Goal: Information Seeking & Learning: Learn about a topic

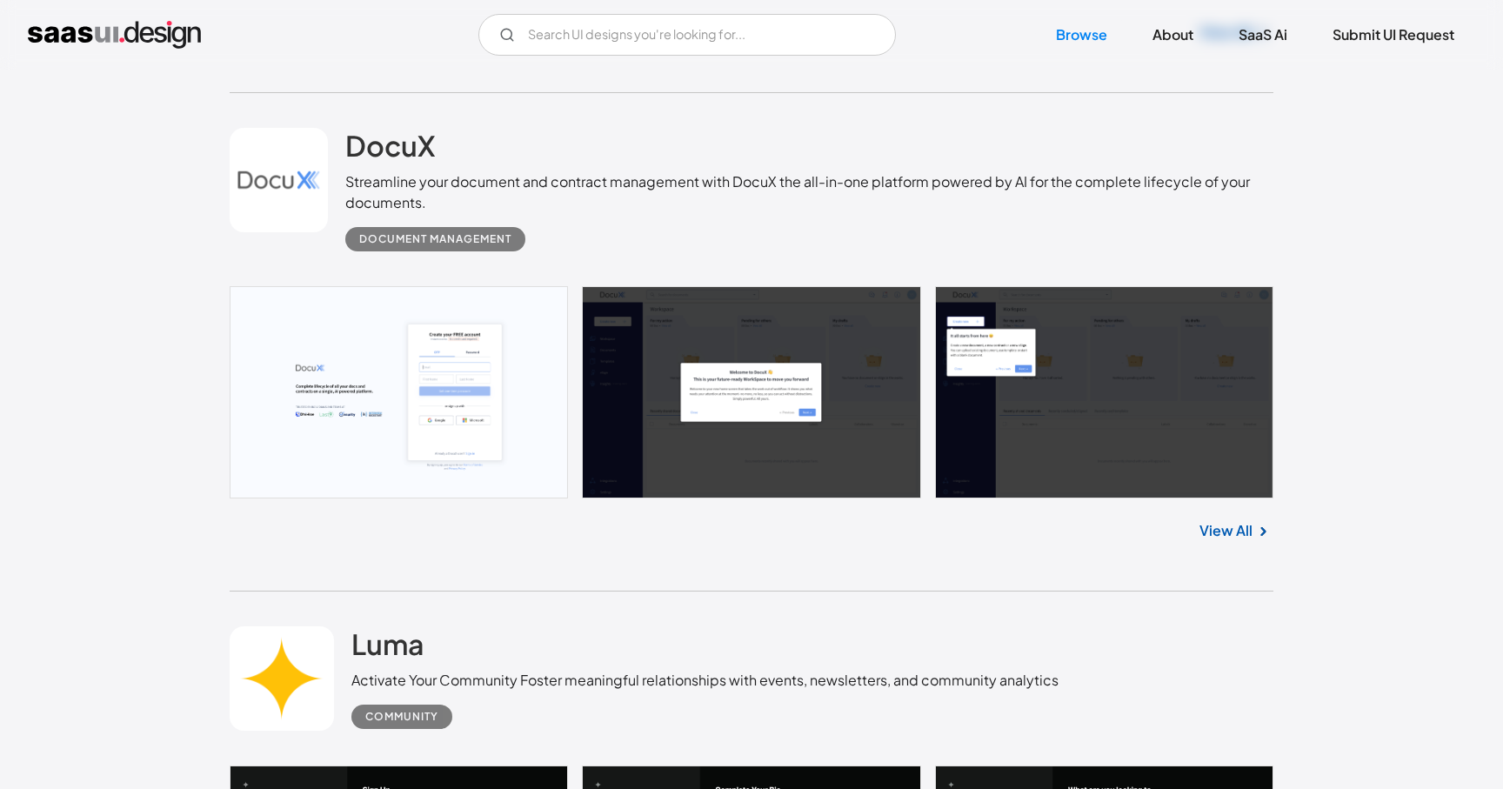
scroll to position [1000, 0]
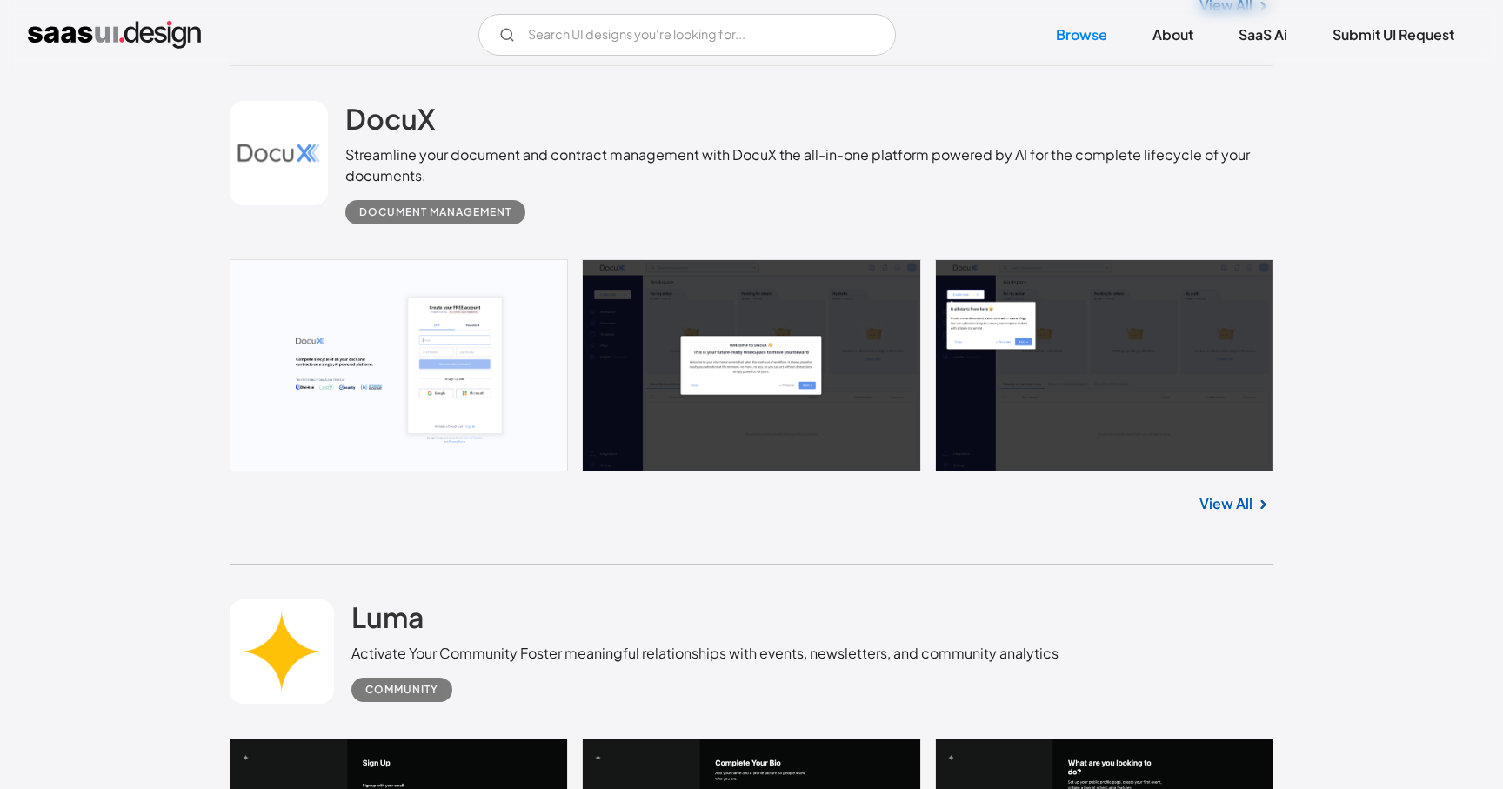
click at [391, 386] on link at bounding box center [752, 365] width 1044 height 212
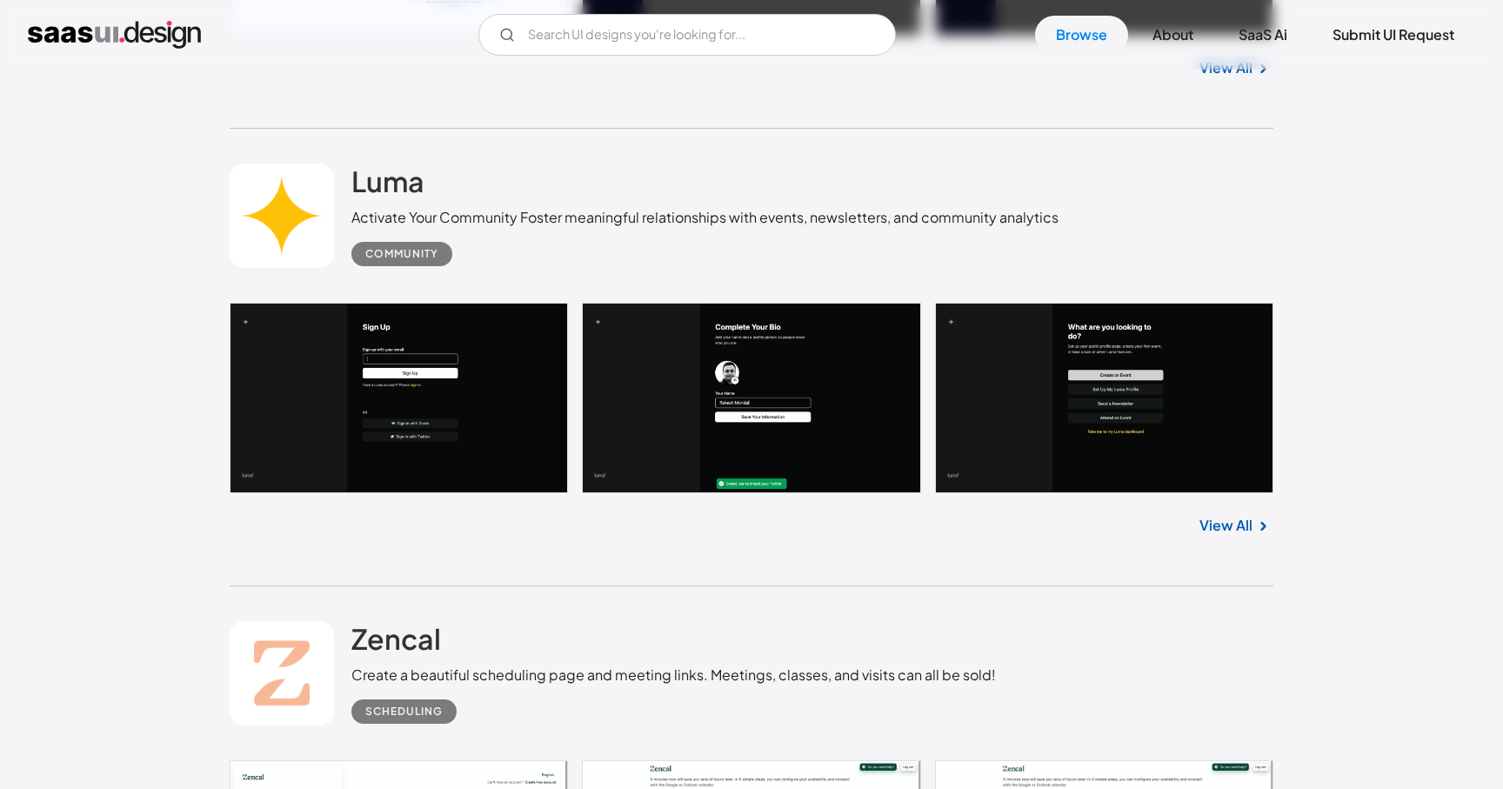
scroll to position [1479, 0]
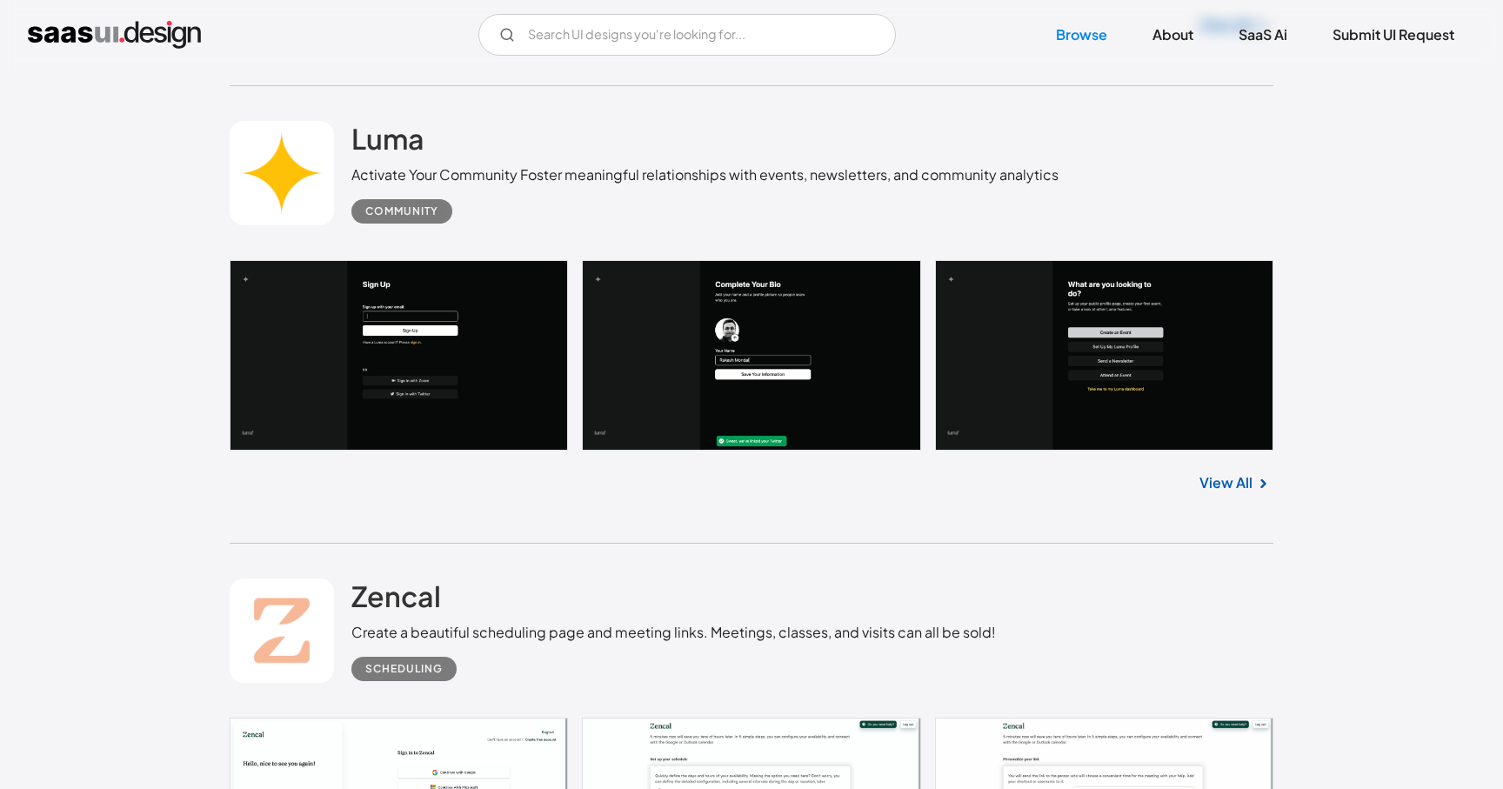
click at [421, 401] on link at bounding box center [752, 355] width 1044 height 191
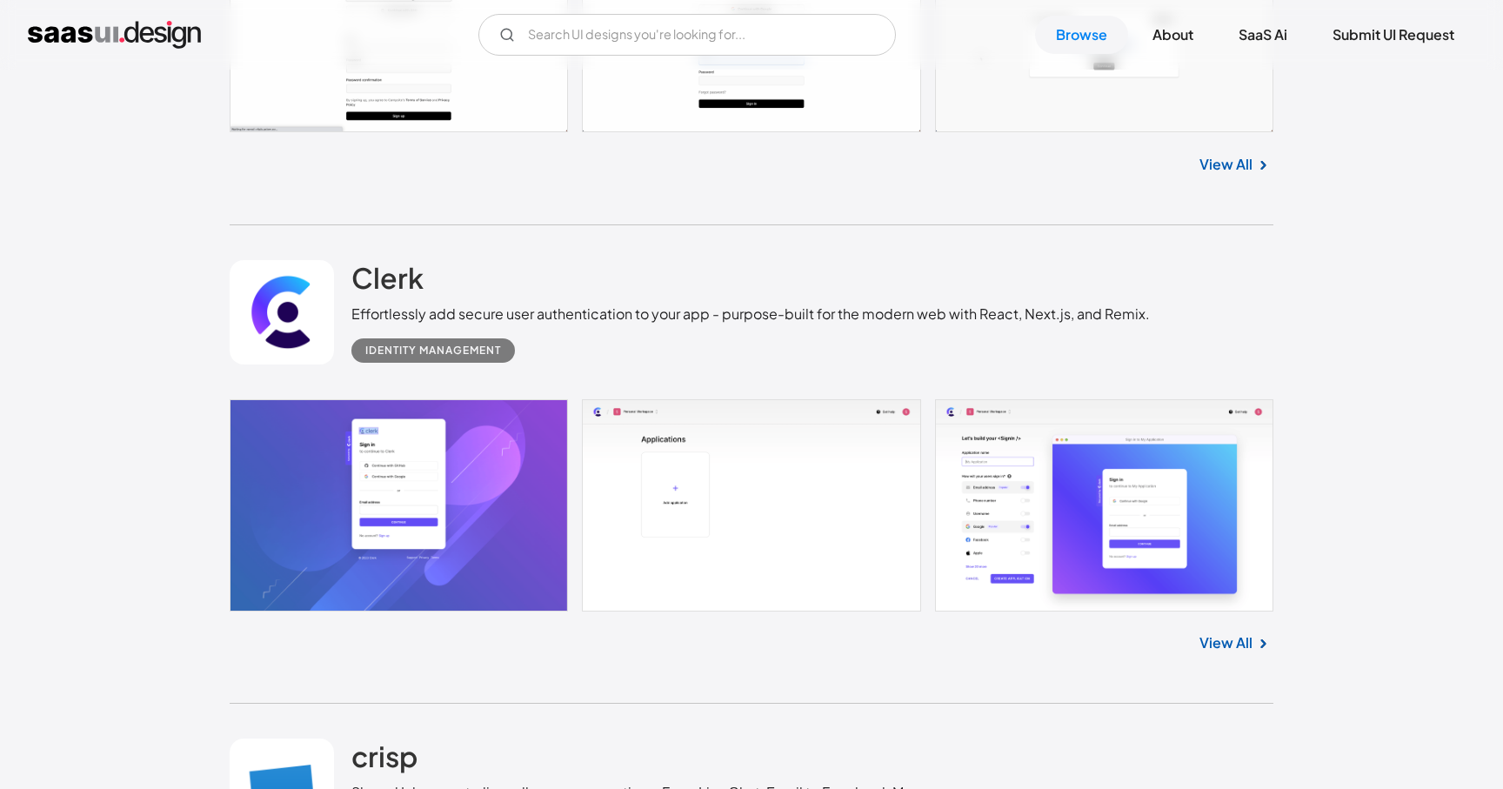
scroll to position [3605, 0]
click at [464, 495] on link at bounding box center [752, 504] width 1044 height 212
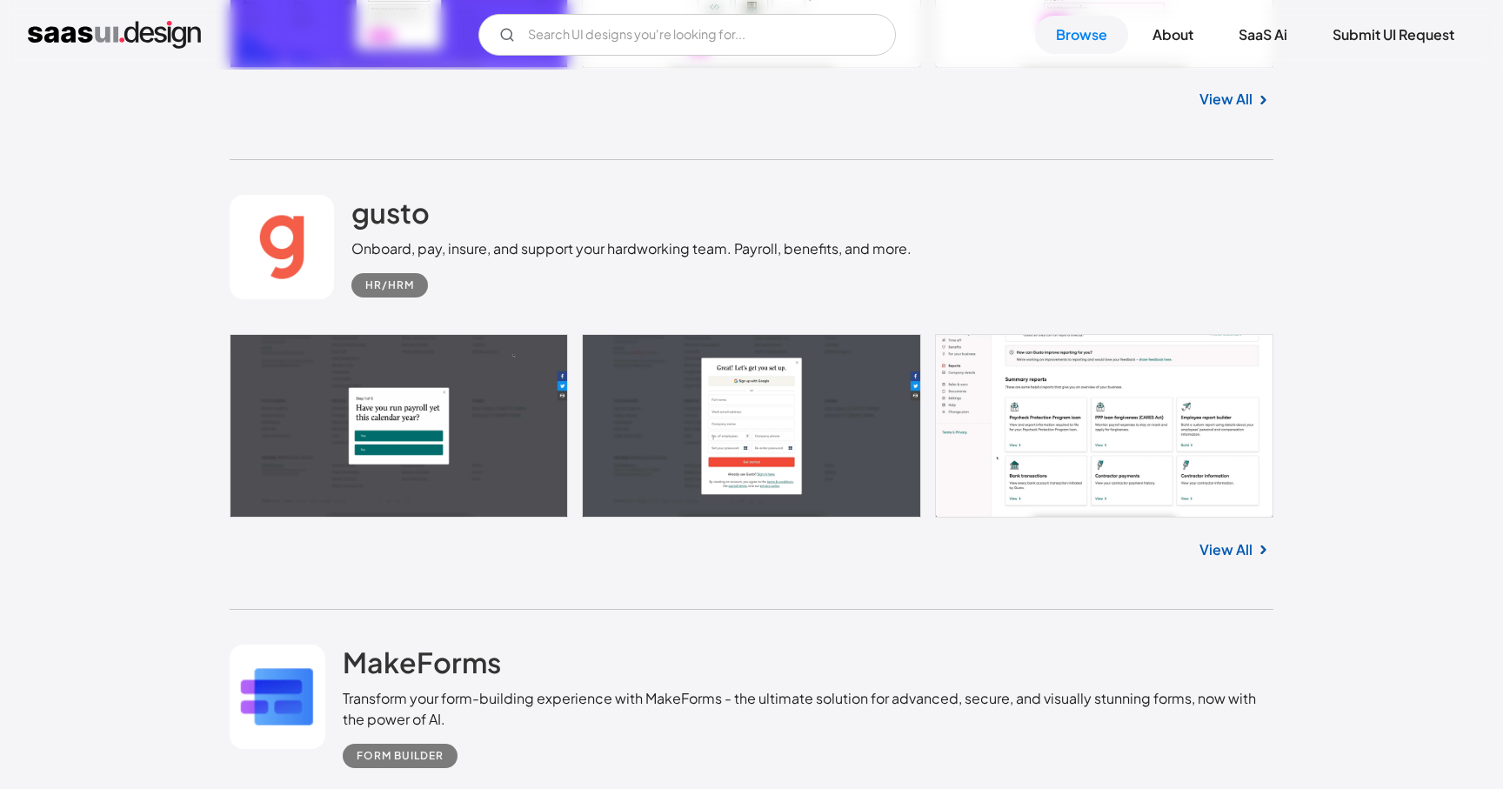
scroll to position [5962, 0]
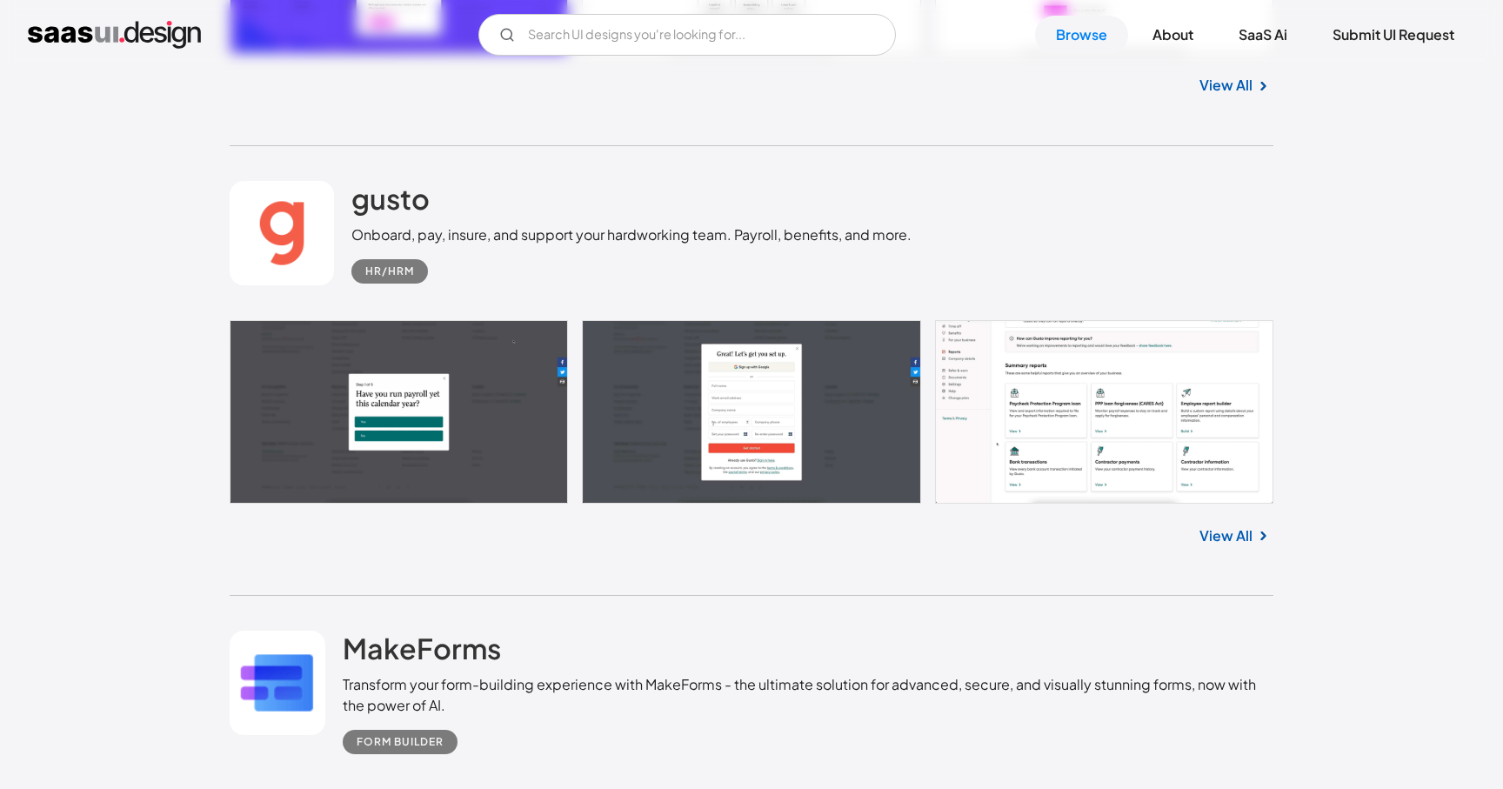
click at [449, 432] on link at bounding box center [752, 411] width 1044 height 183
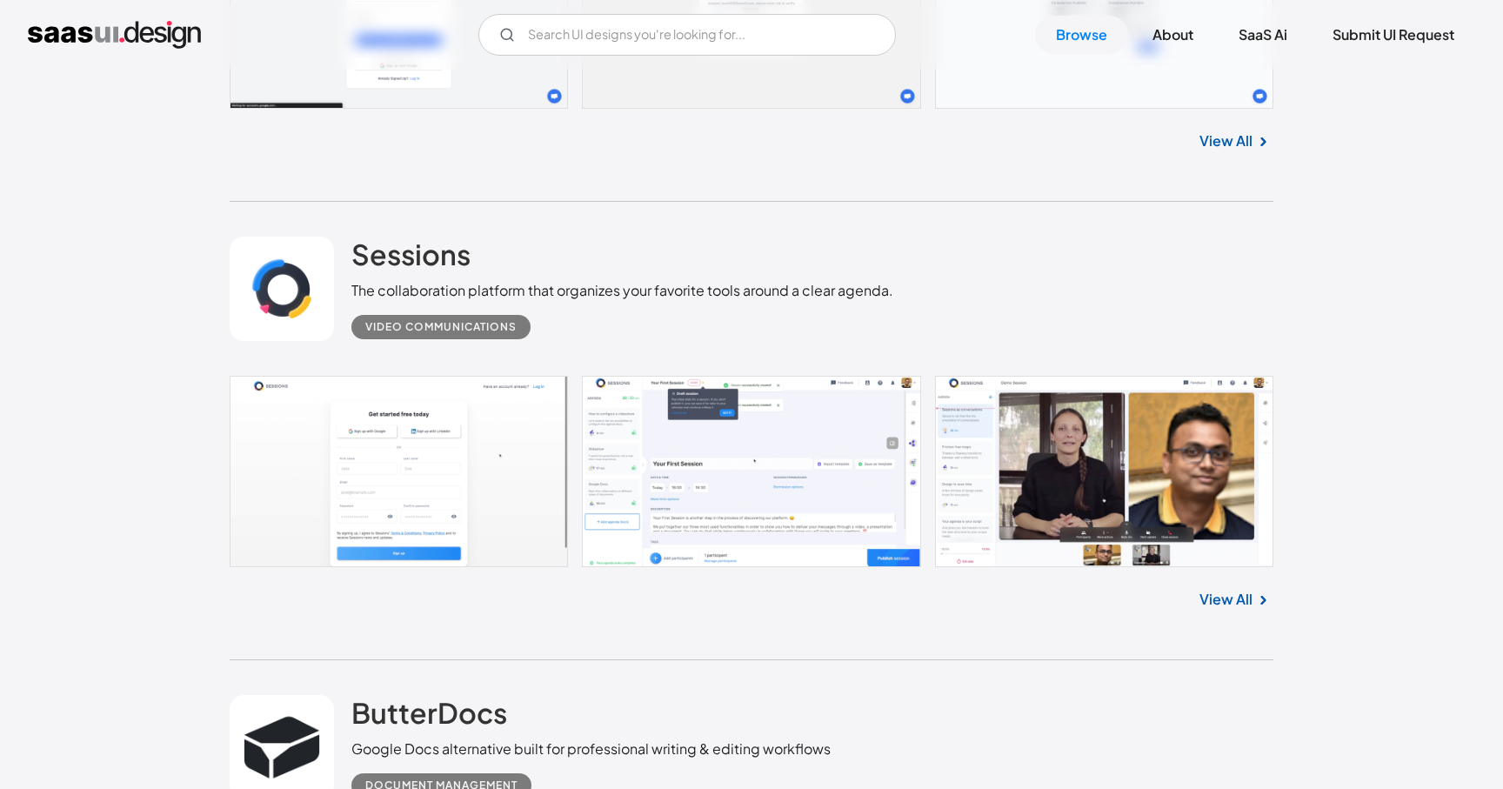
scroll to position [6910, 0]
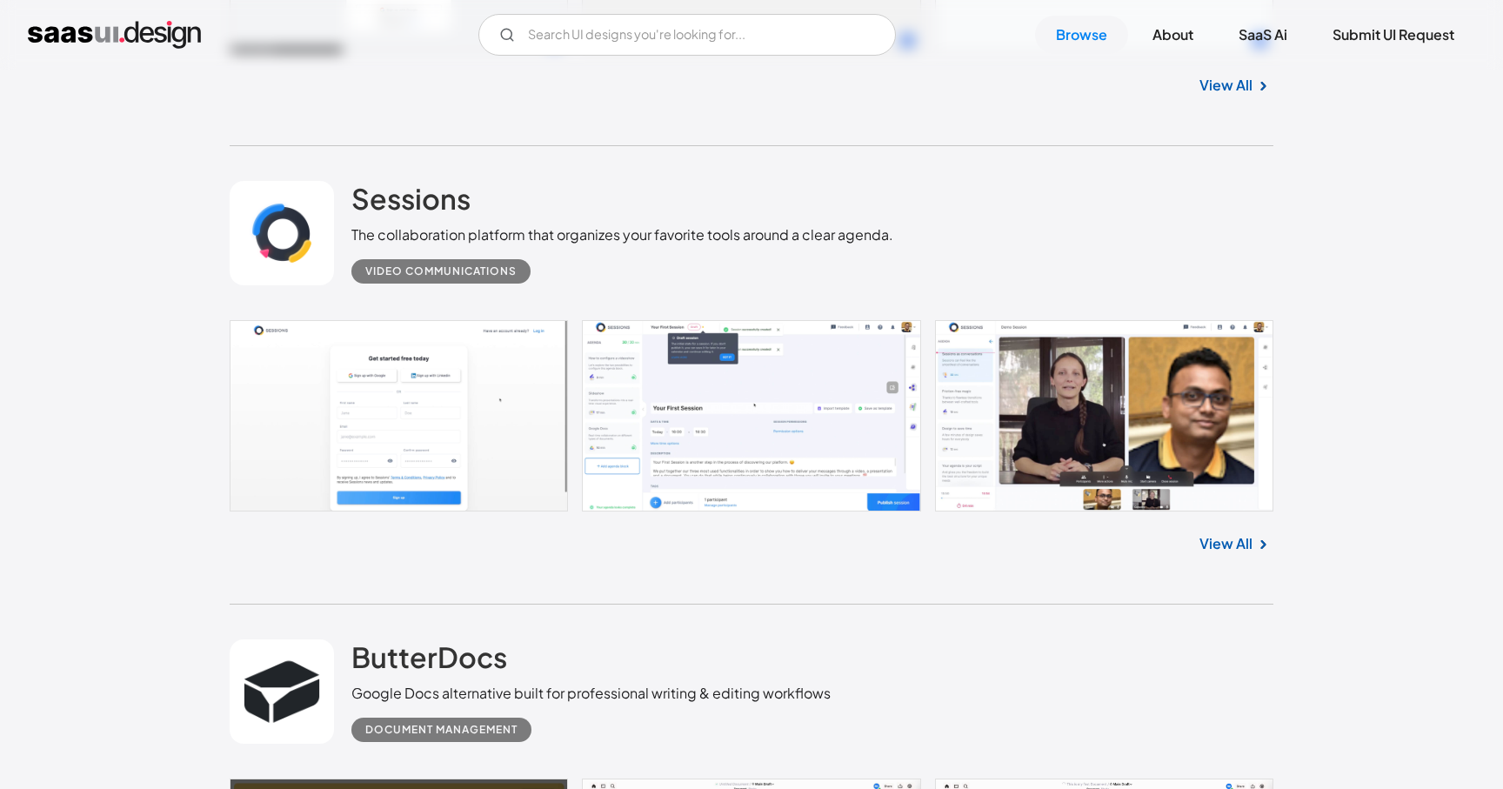
click at [423, 463] on link at bounding box center [752, 415] width 1044 height 191
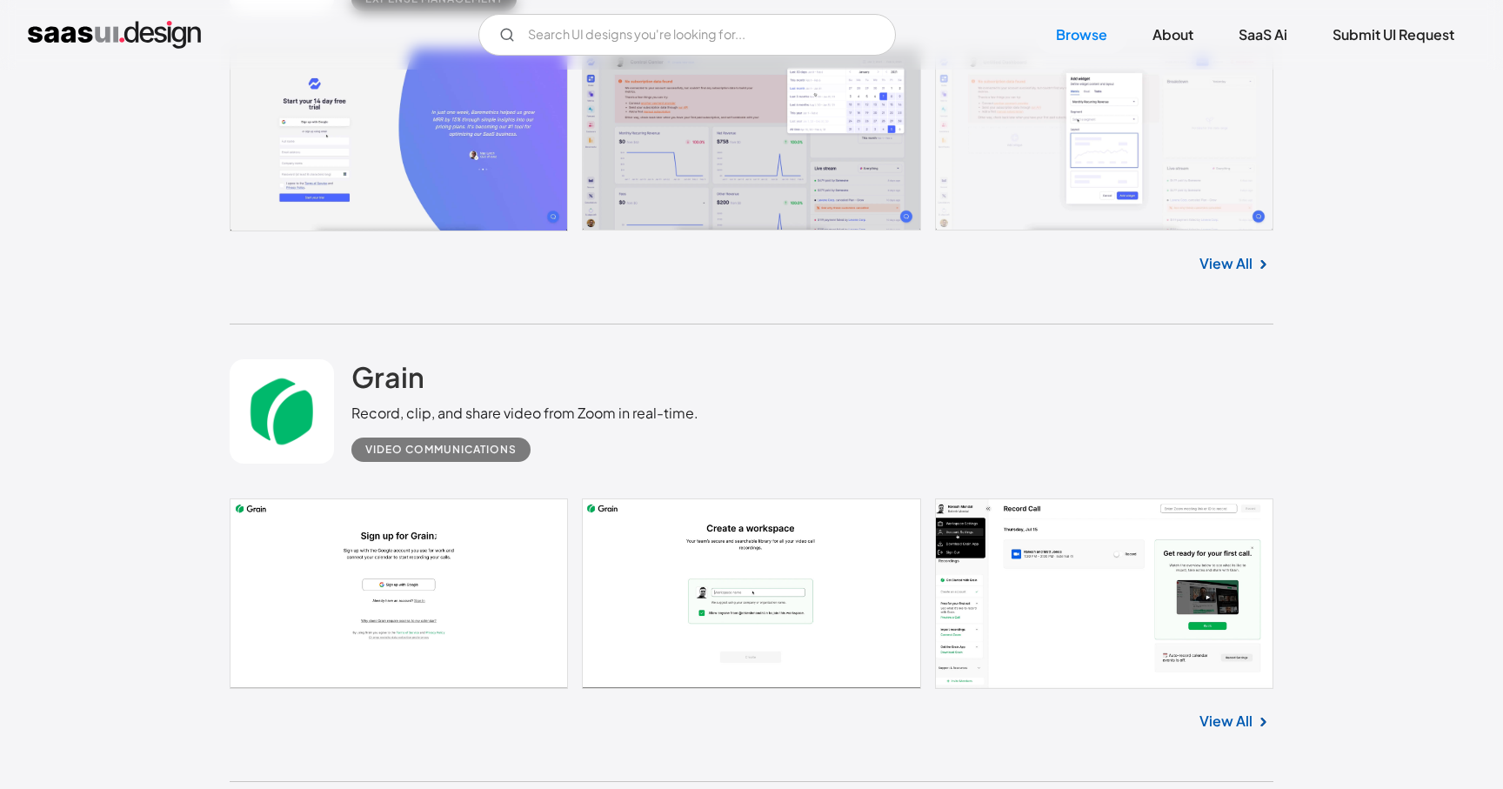
scroll to position [8113, 0]
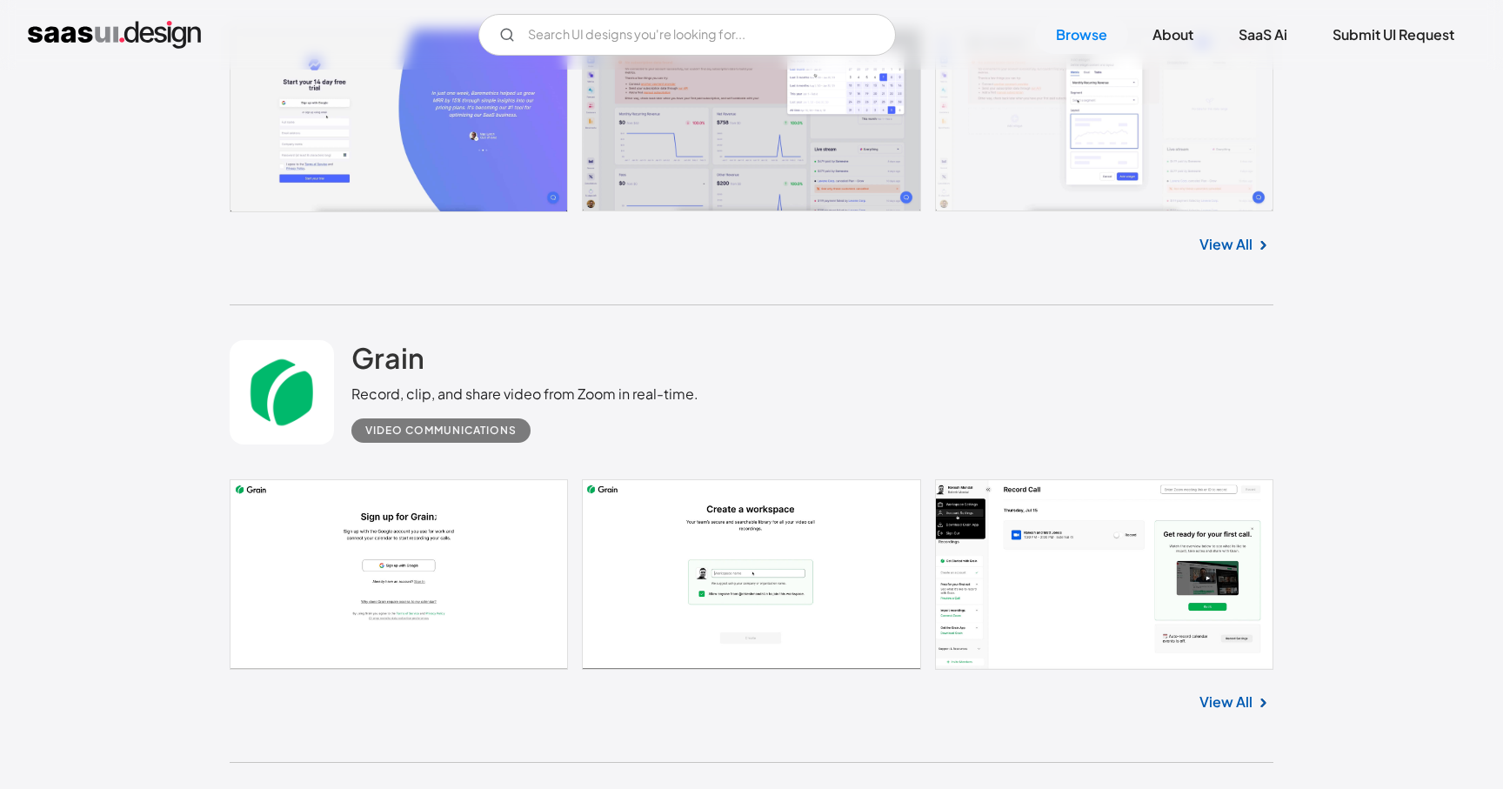
click at [348, 586] on link at bounding box center [752, 574] width 1044 height 191
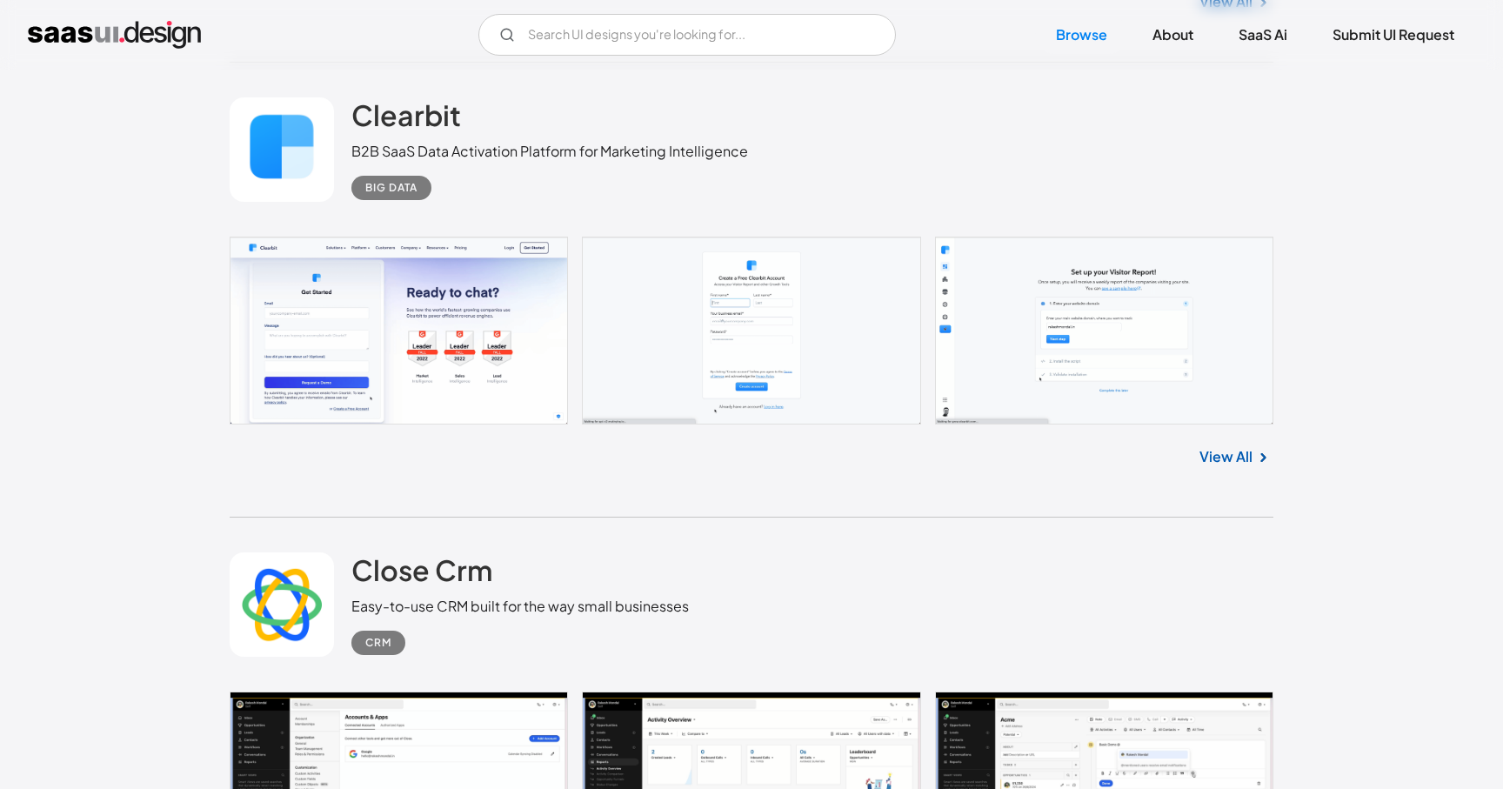
scroll to position [8835, 0]
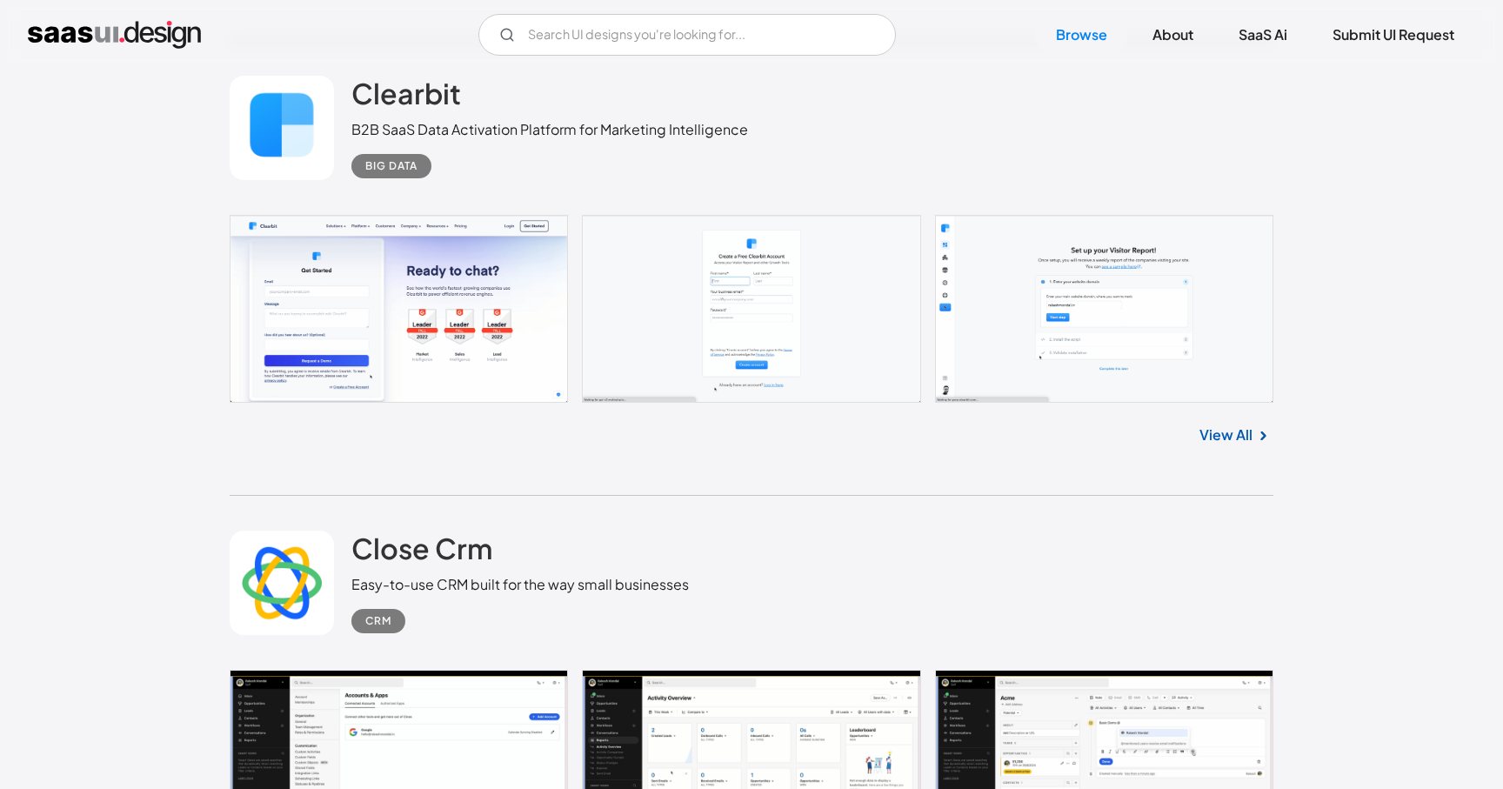
click at [773, 369] on link at bounding box center [752, 309] width 1044 height 188
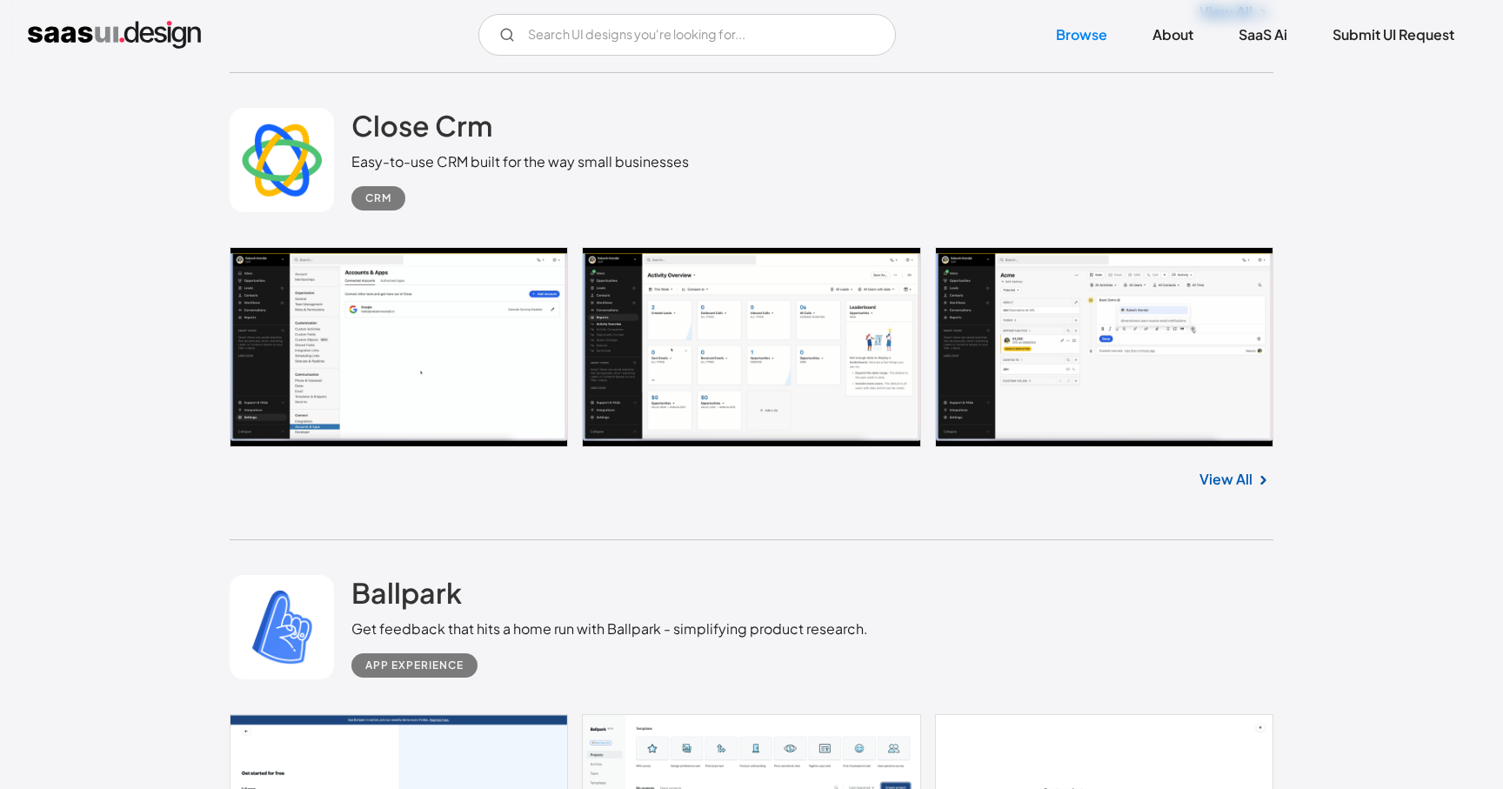
scroll to position [9456, 0]
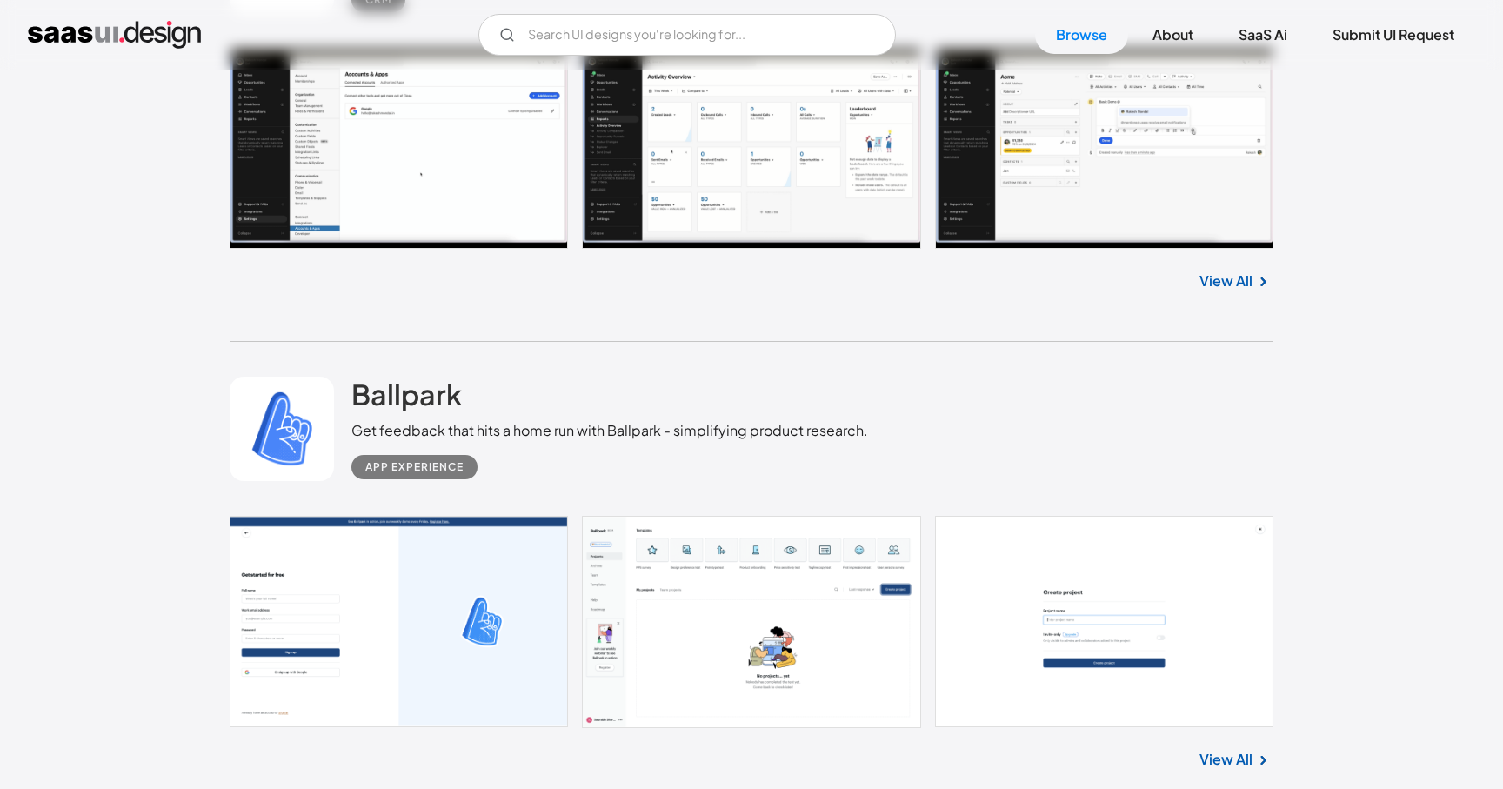
click at [439, 642] on link at bounding box center [752, 622] width 1044 height 212
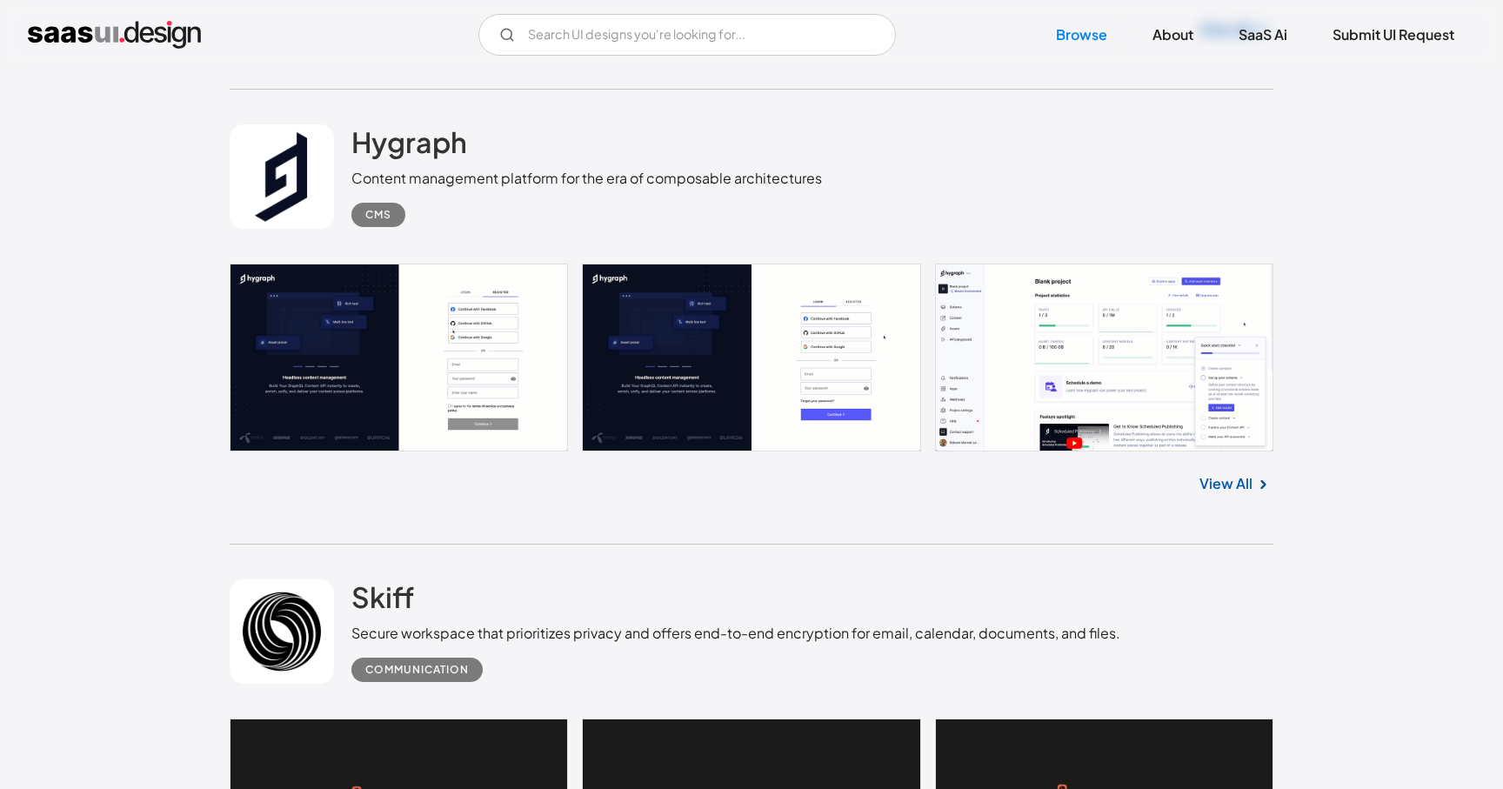
scroll to position [12921, 0]
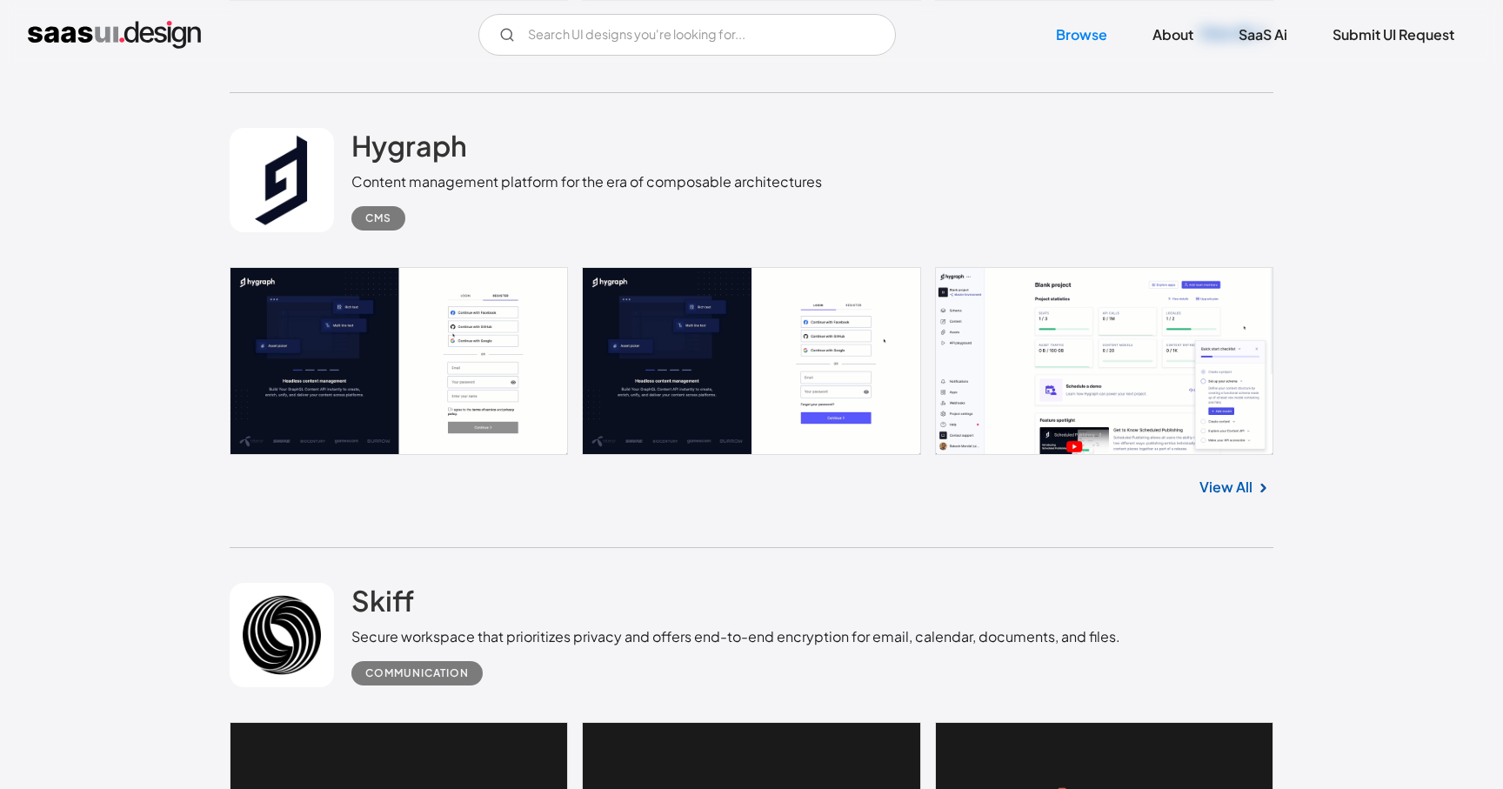
click at [404, 338] on link at bounding box center [752, 361] width 1044 height 188
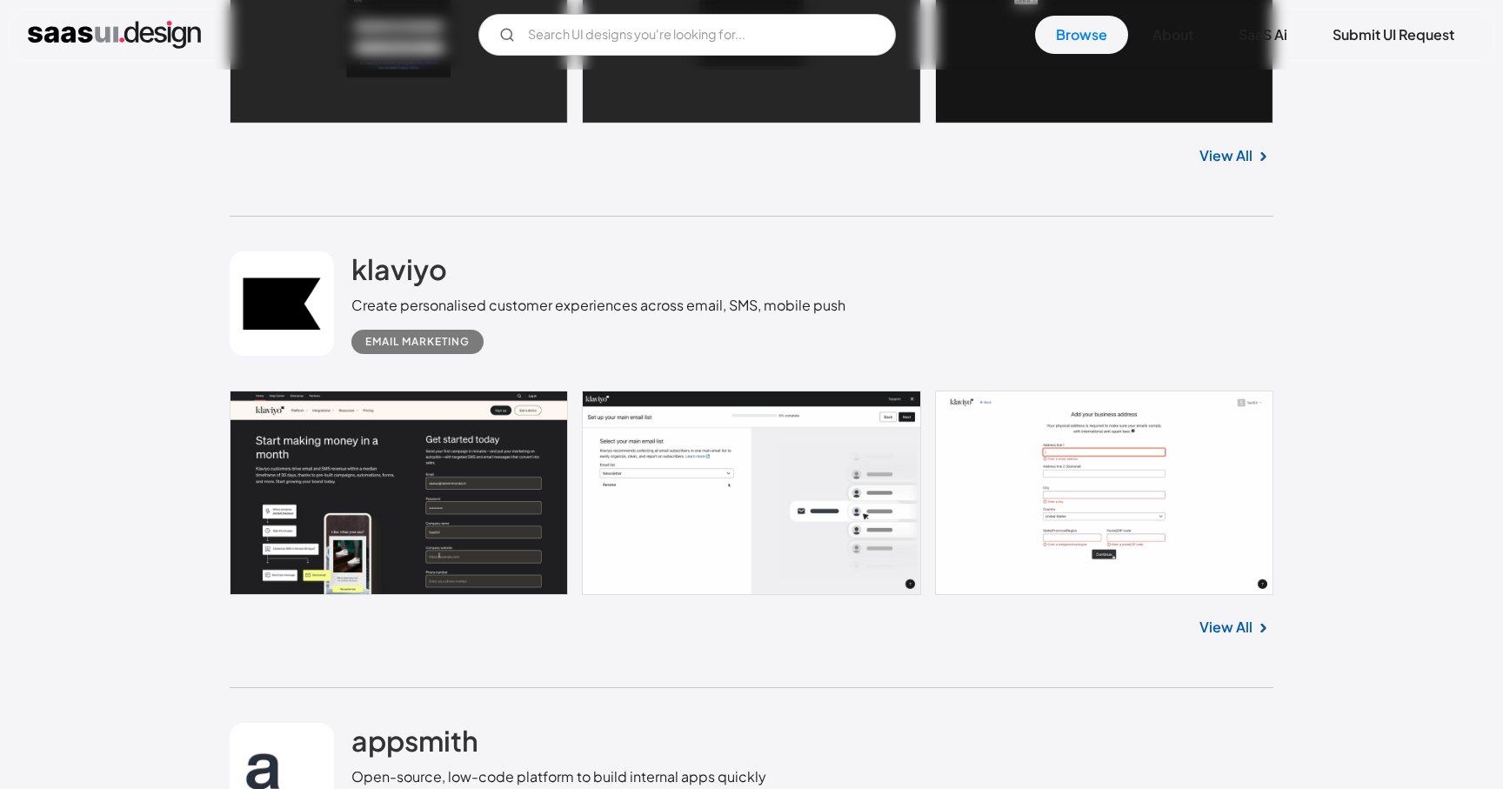
scroll to position [16494, 0]
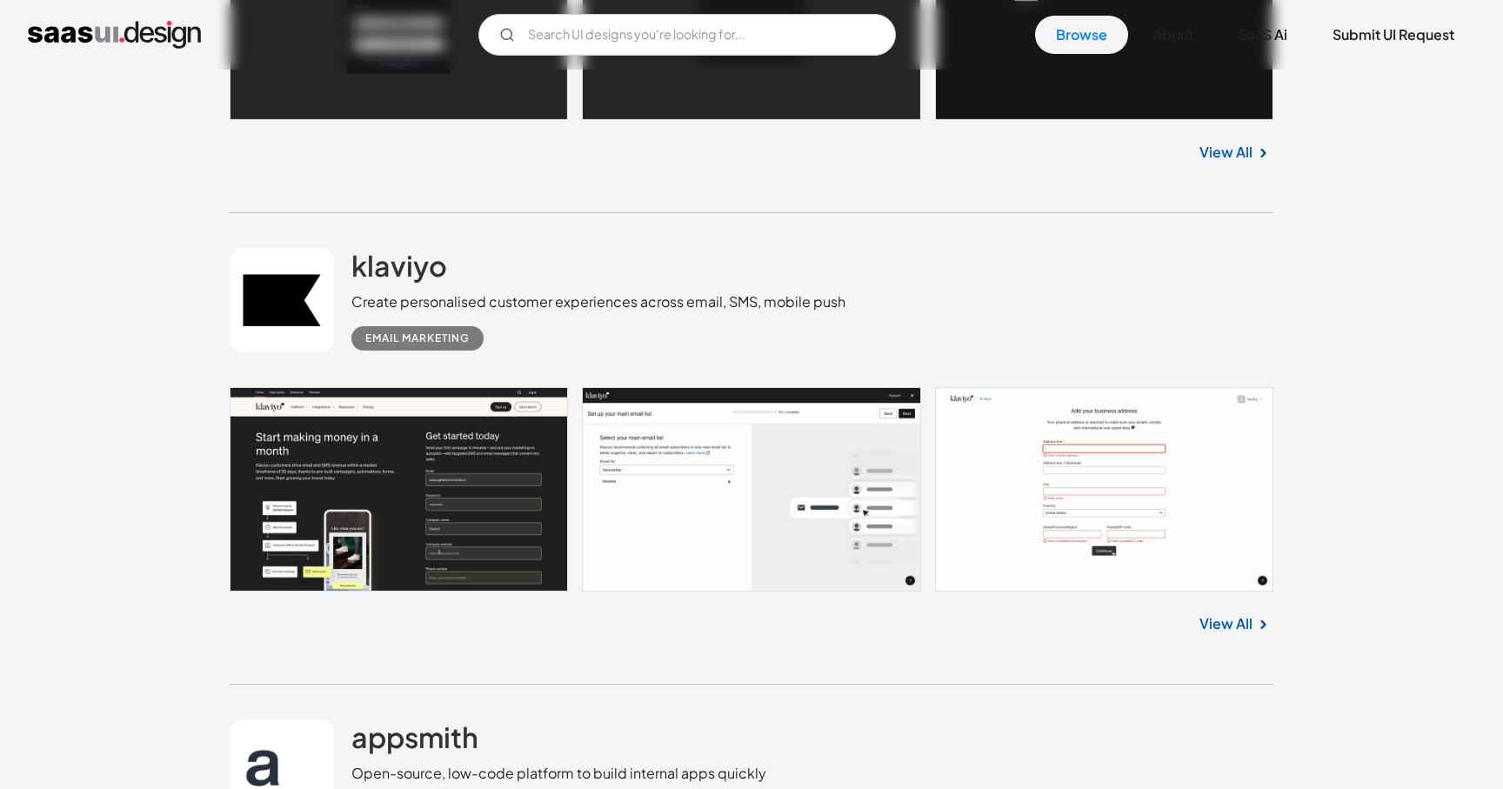
click at [443, 518] on link at bounding box center [752, 489] width 1044 height 204
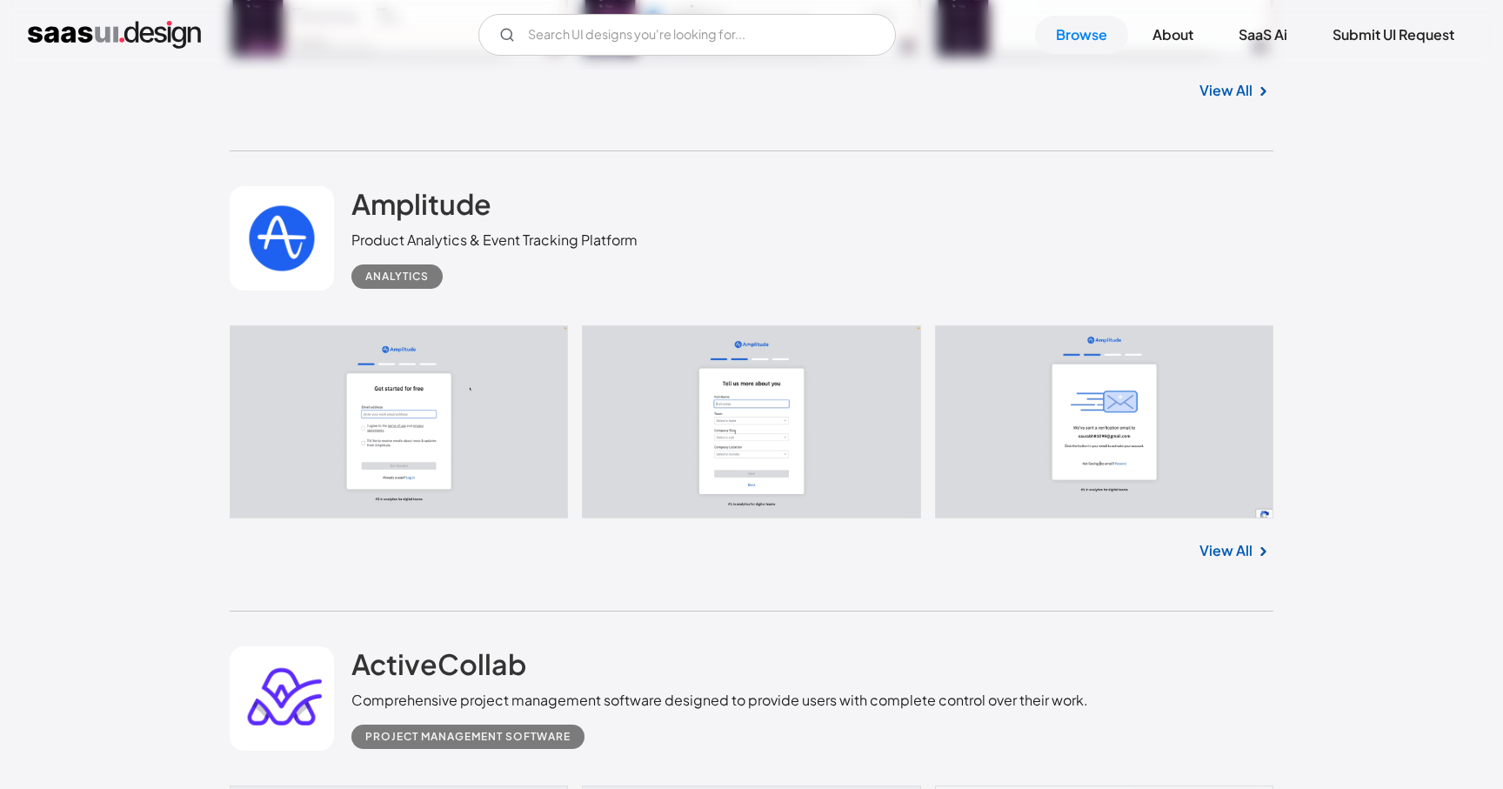
scroll to position [19444, 0]
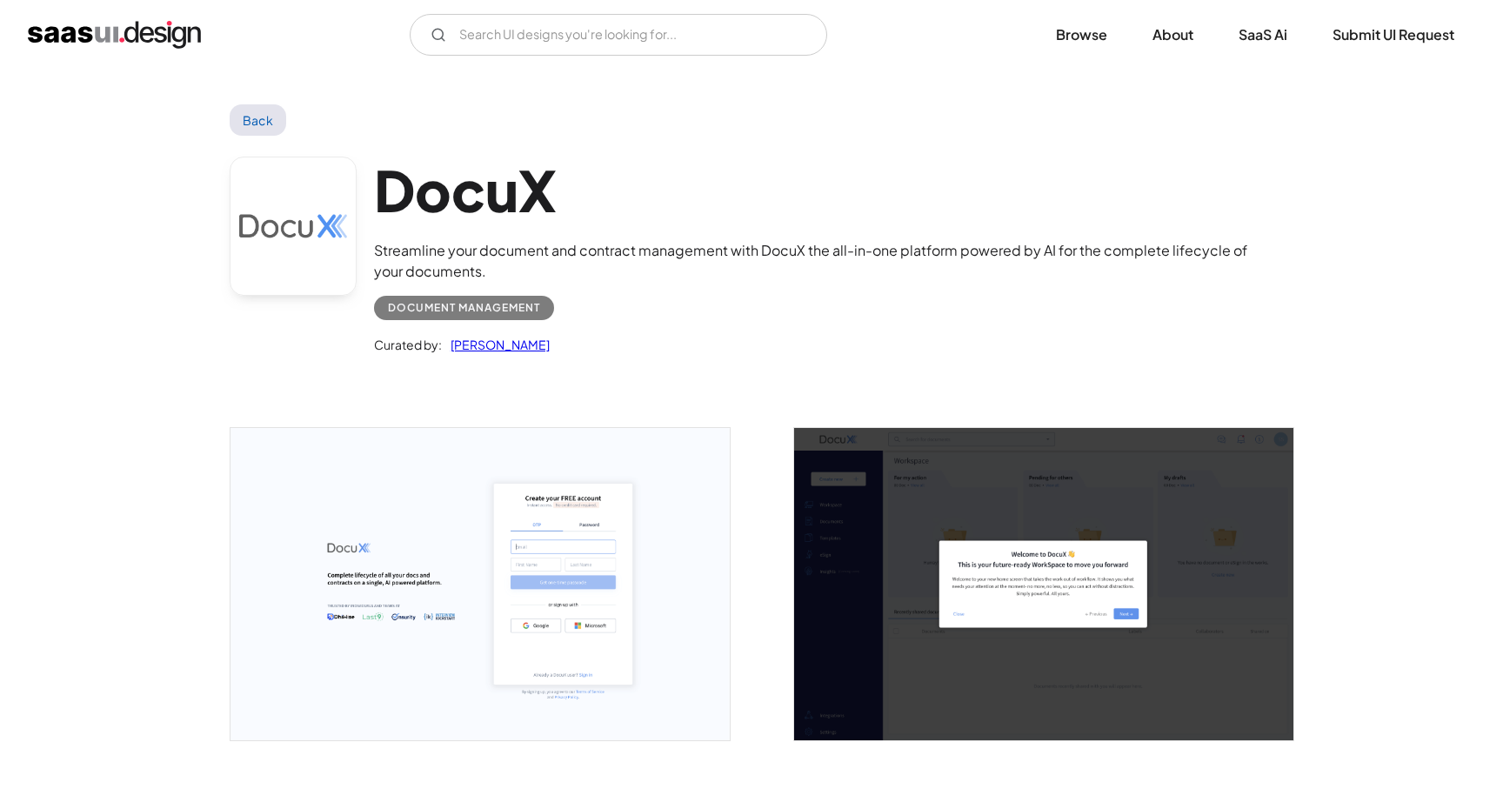
click at [566, 573] on img "open lightbox" at bounding box center [480, 584] width 499 height 312
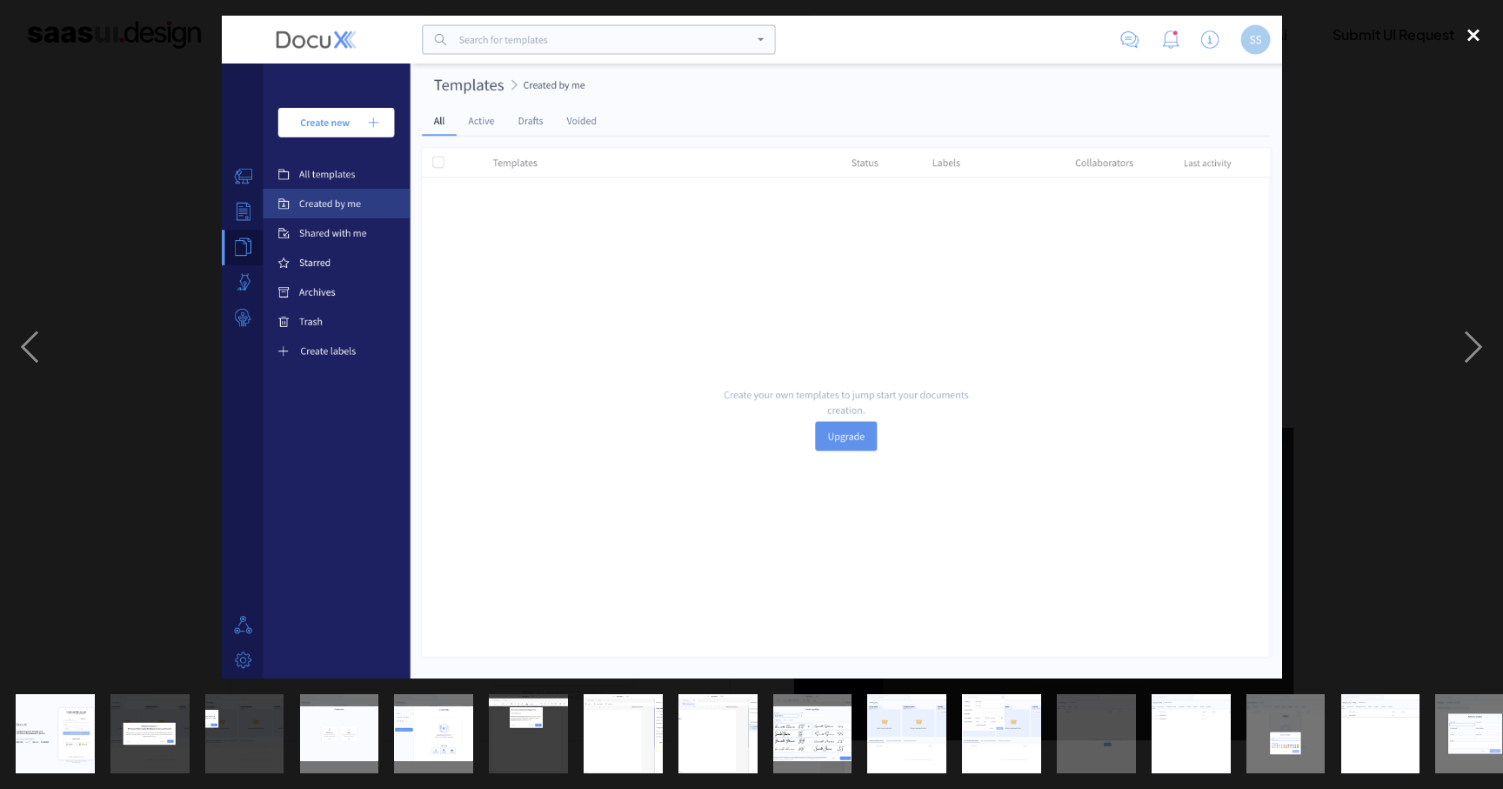
click at [1480, 22] on div "close lightbox" at bounding box center [1473, 35] width 59 height 38
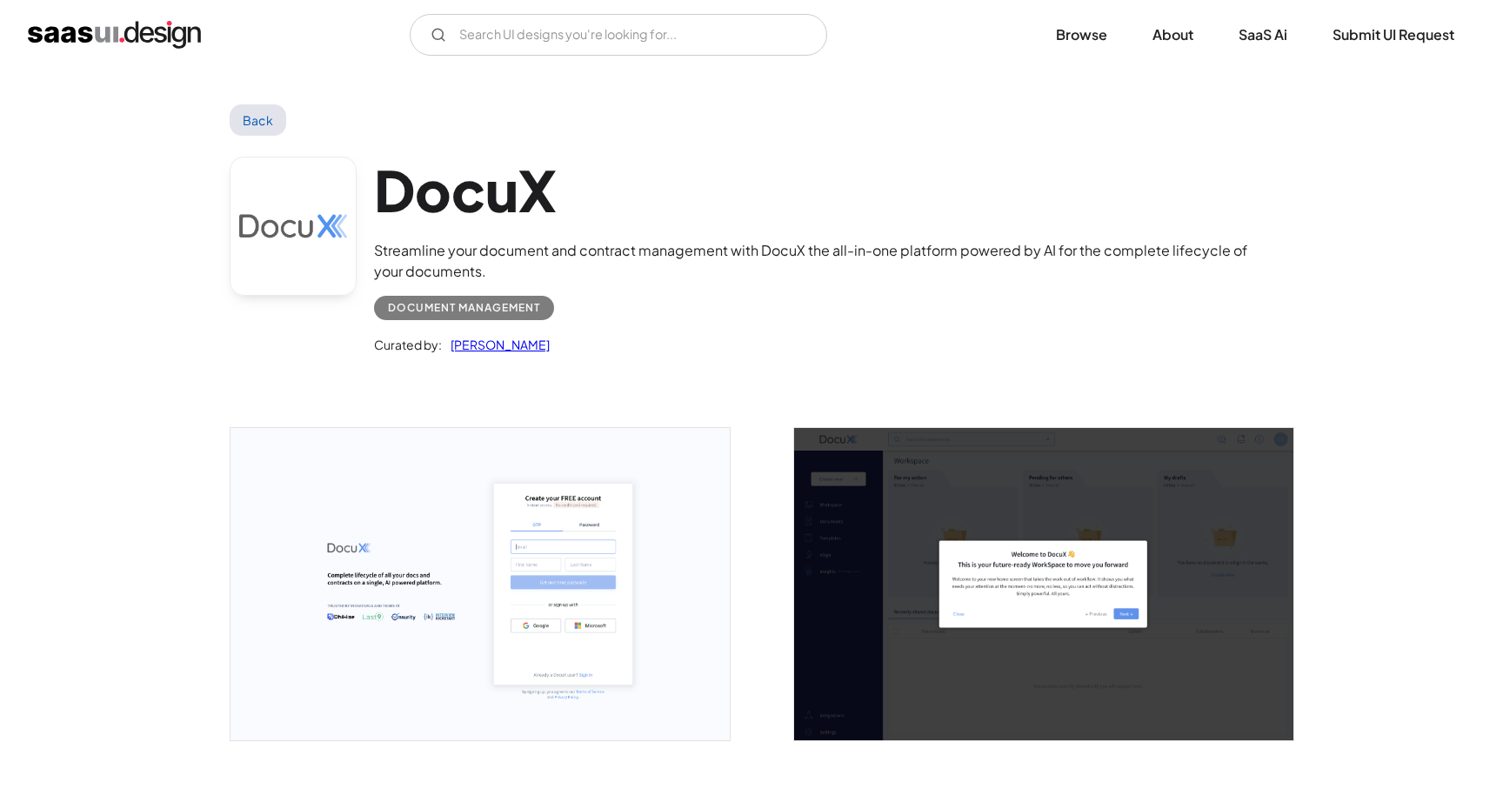
click at [265, 127] on link "Back" at bounding box center [258, 119] width 57 height 31
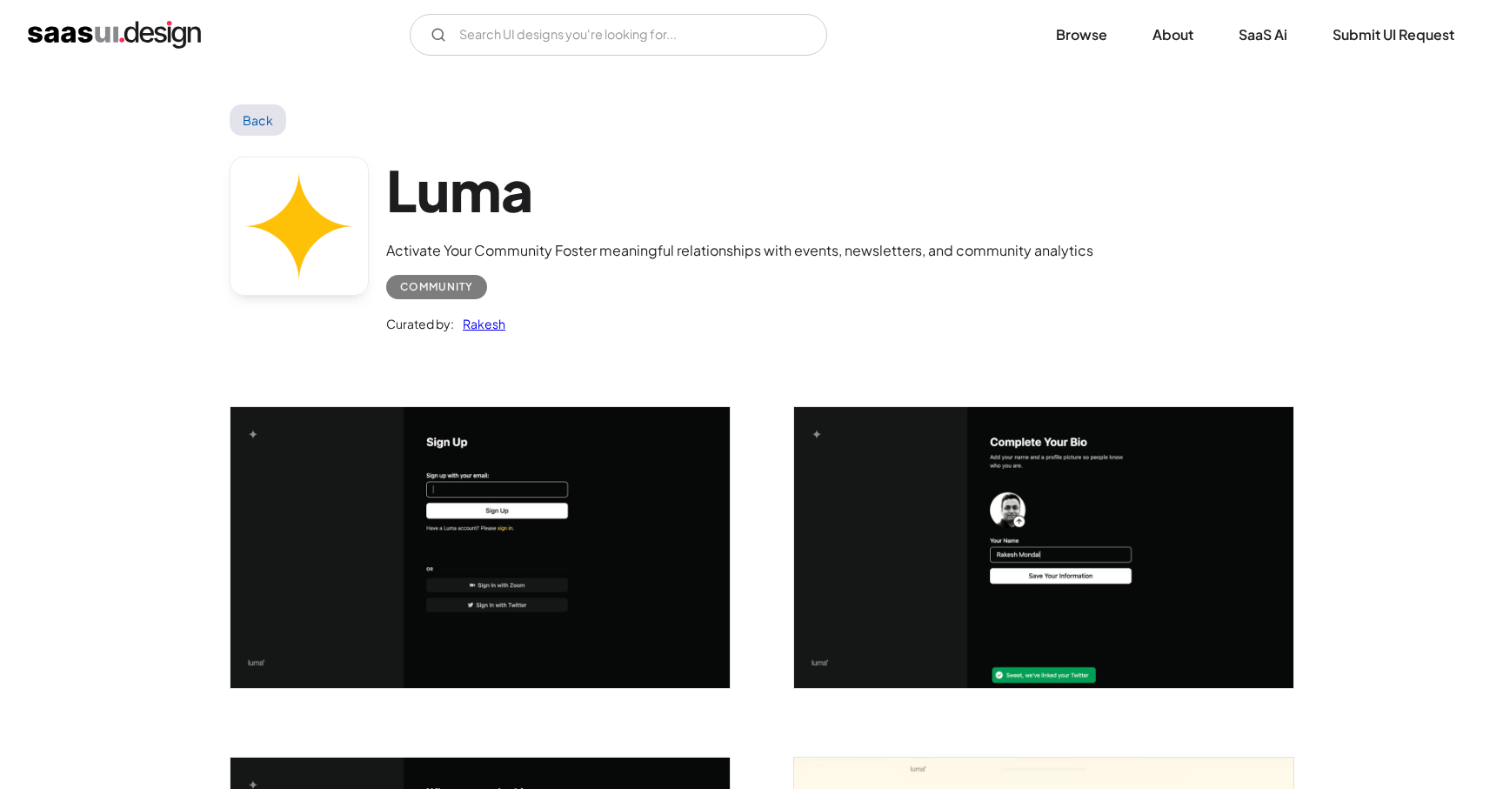
click at [501, 544] on img "open lightbox" at bounding box center [480, 547] width 499 height 281
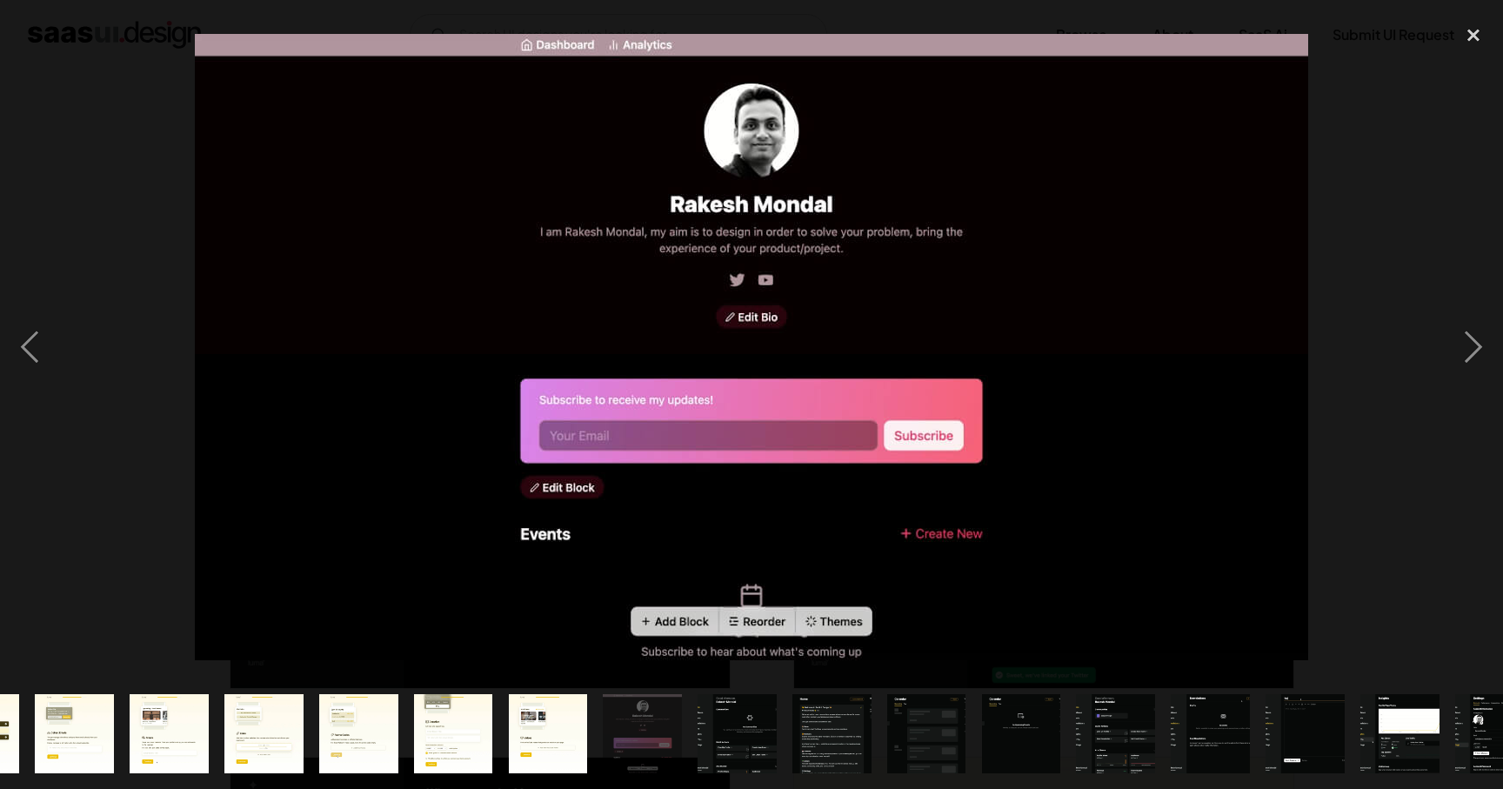
scroll to position [0, 879]
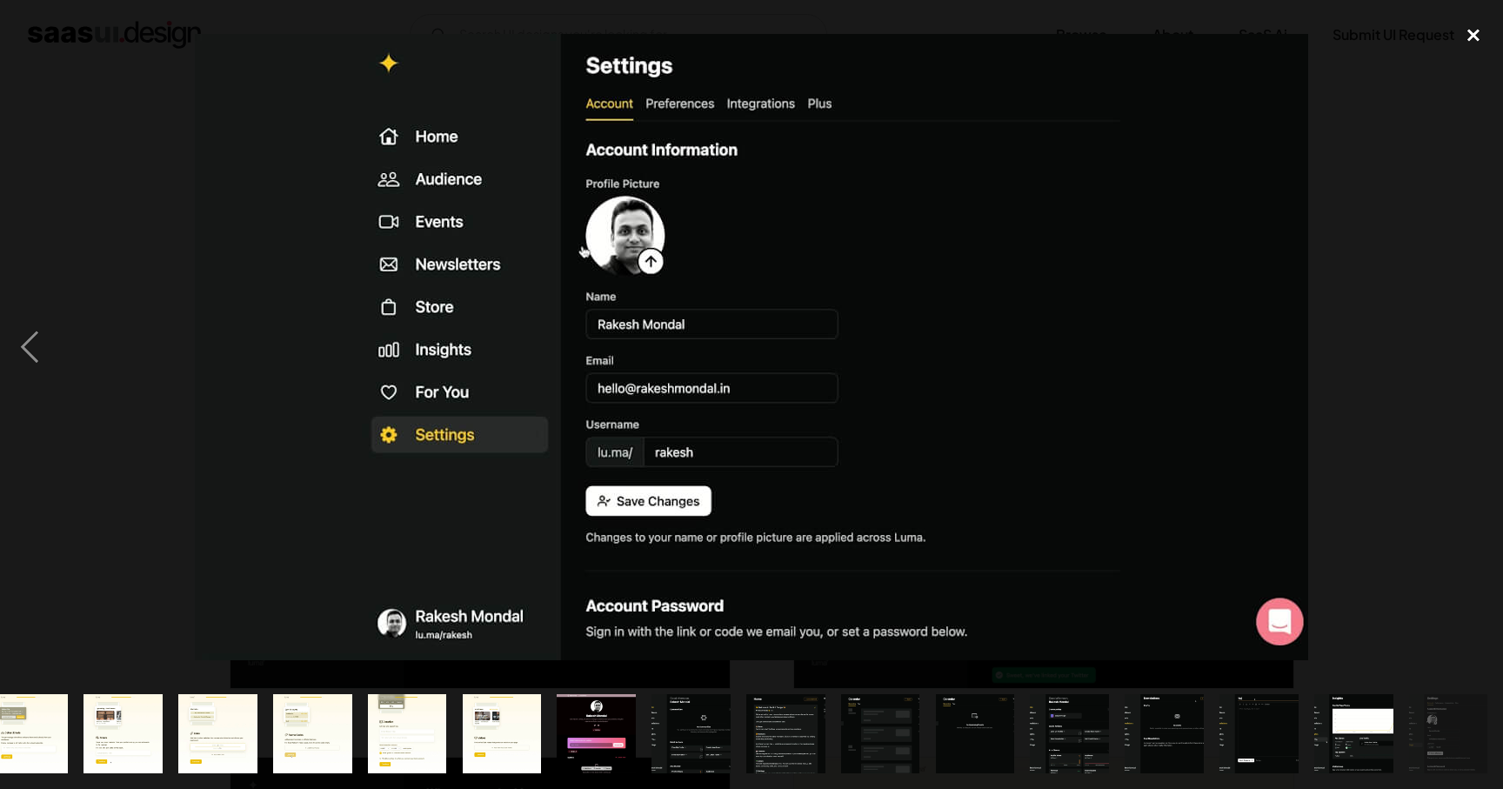
click at [1462, 31] on div "close lightbox" at bounding box center [1473, 35] width 59 height 38
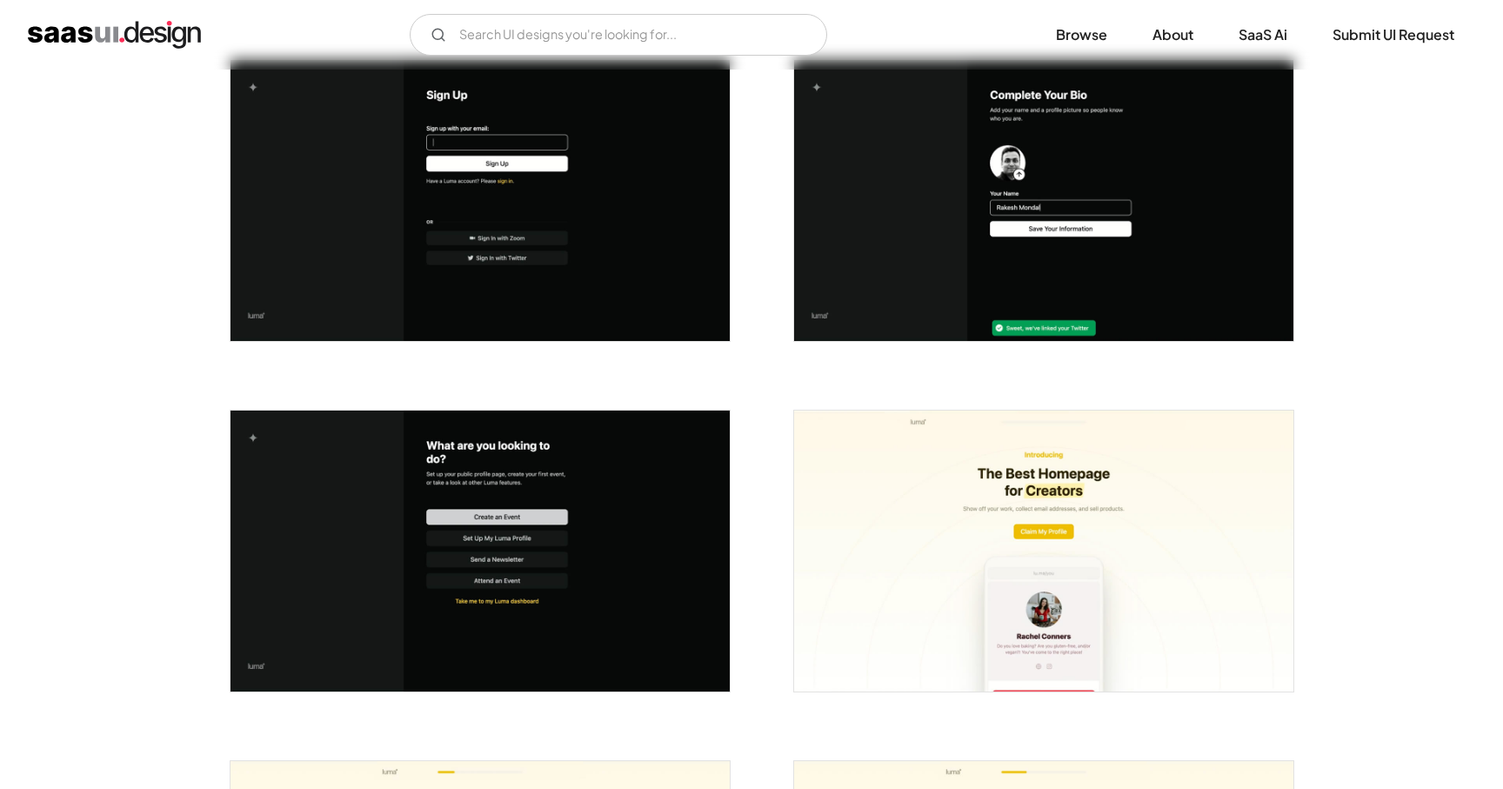
scroll to position [0, 0]
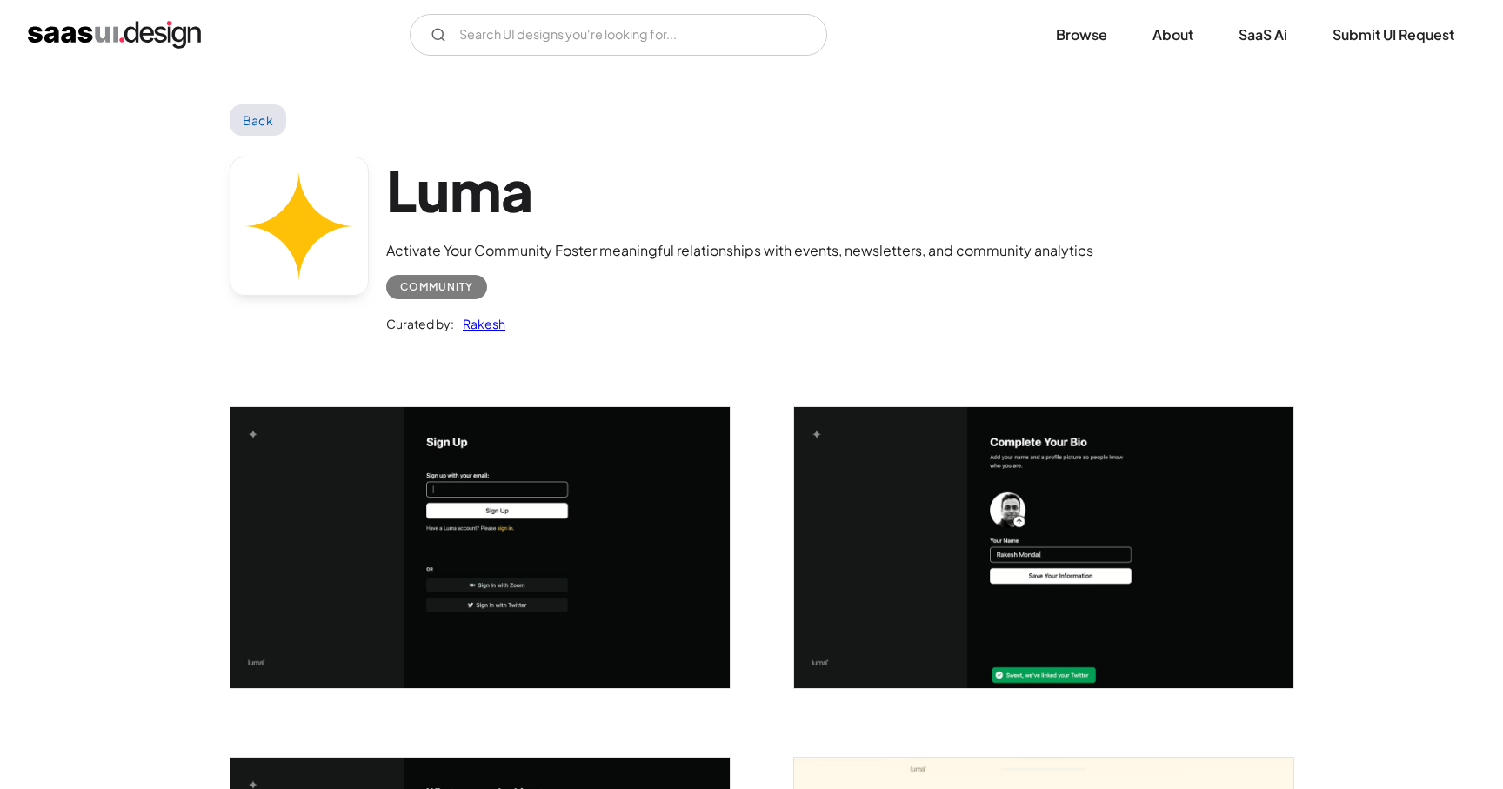
click at [261, 111] on link "Back" at bounding box center [258, 119] width 57 height 31
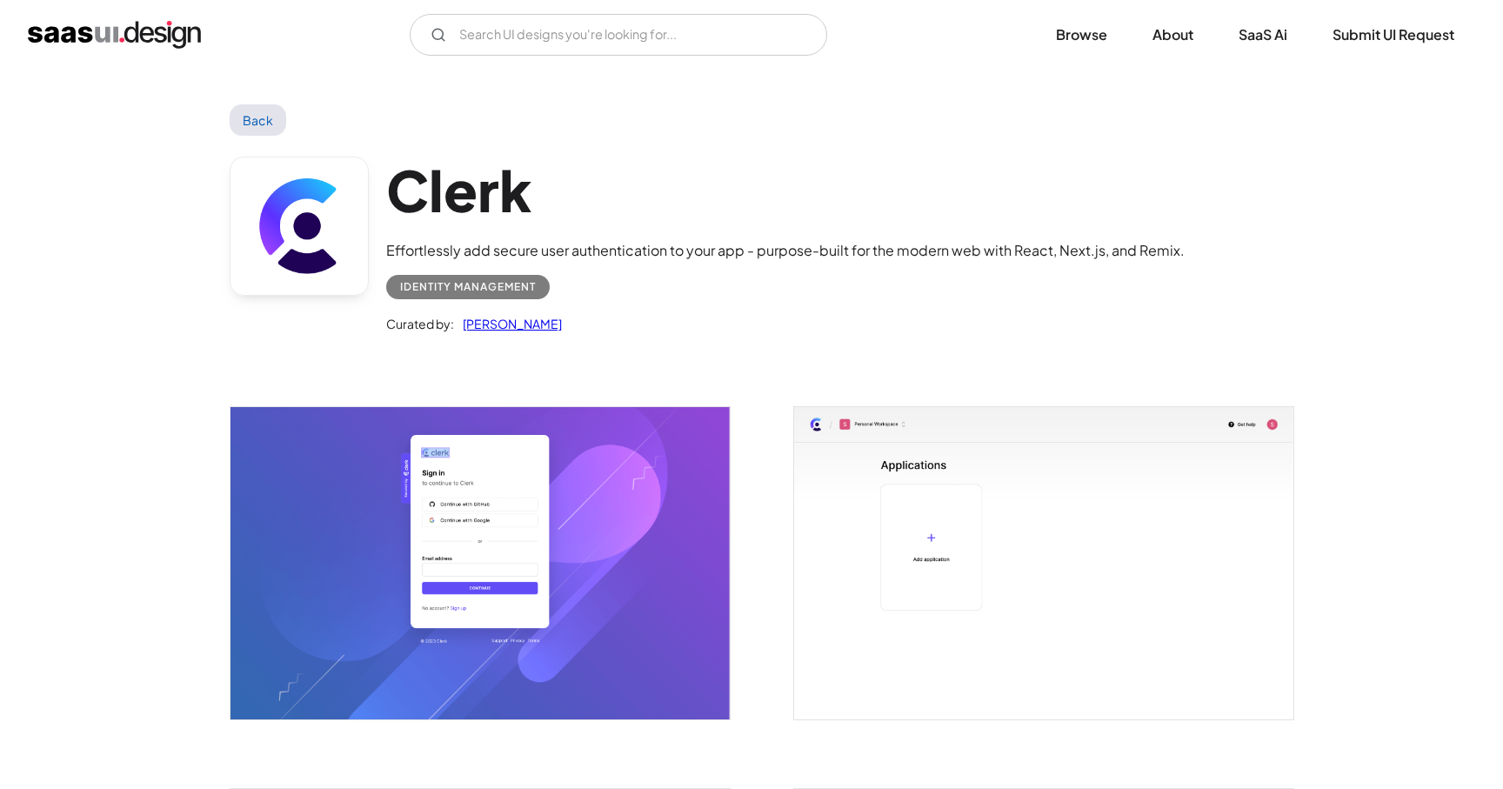
click at [564, 579] on img "open lightbox" at bounding box center [480, 563] width 499 height 312
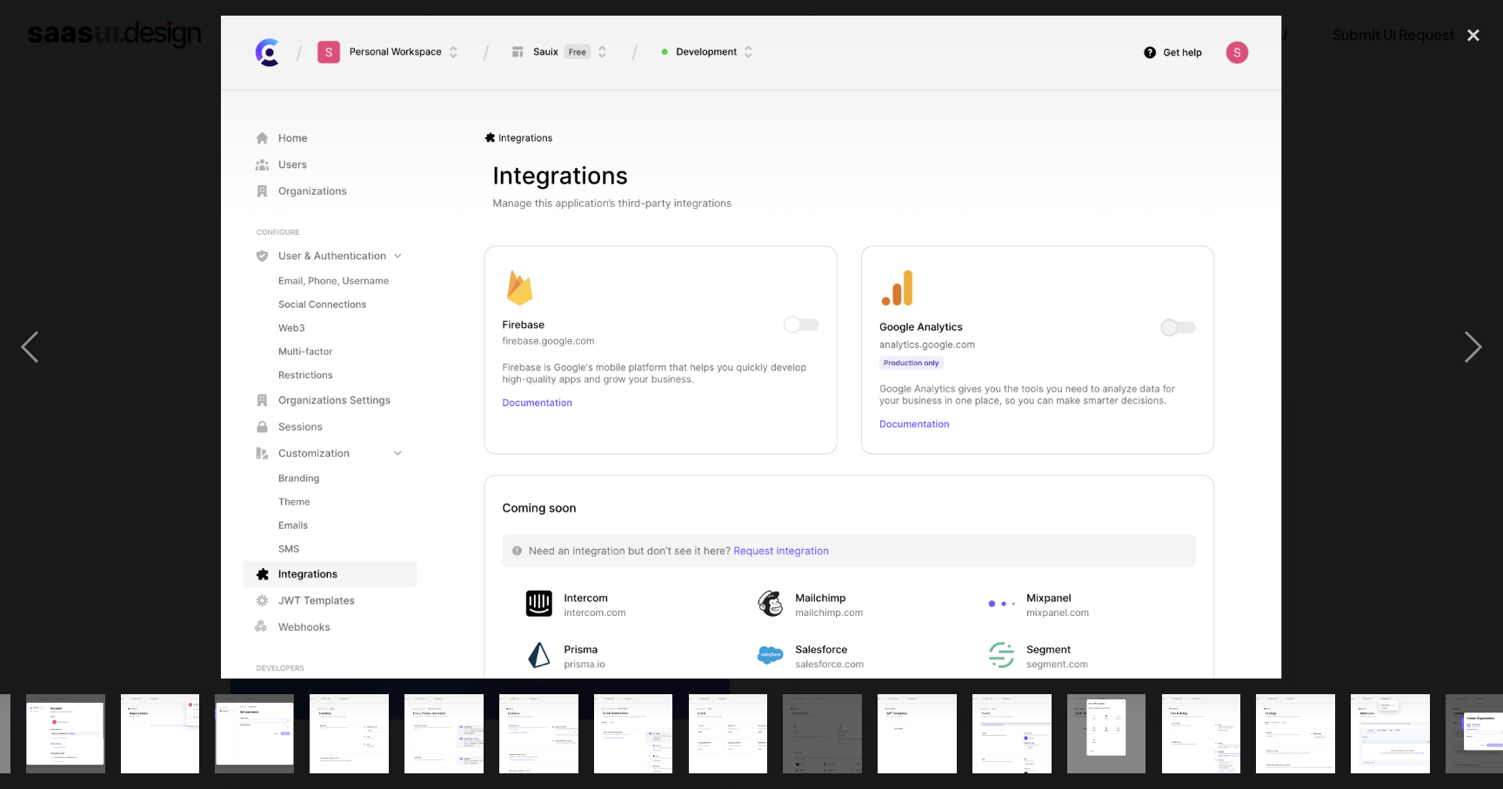
scroll to position [0, 690]
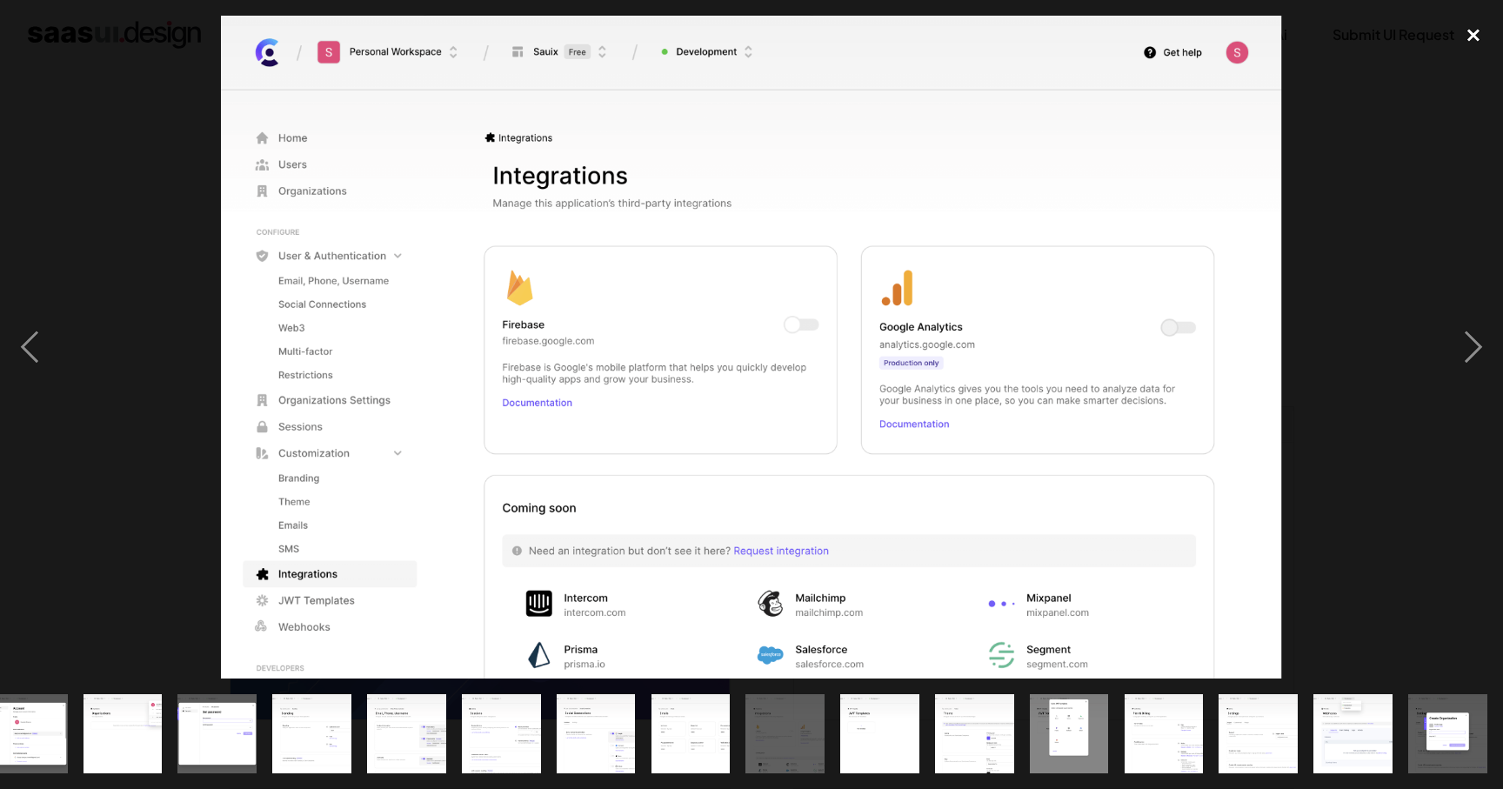
click at [1478, 39] on div "close lightbox" at bounding box center [1473, 35] width 59 height 38
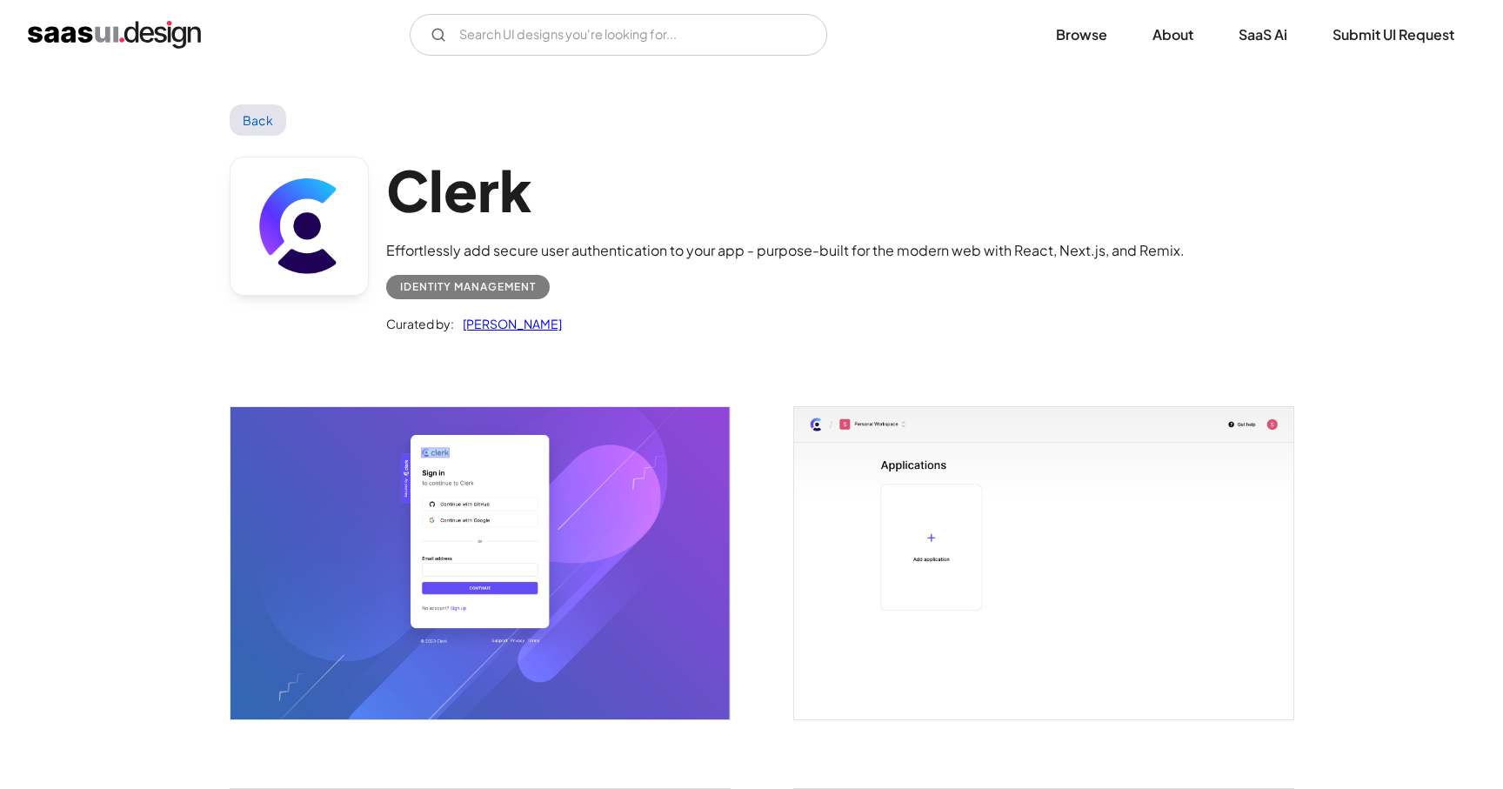
scroll to position [0, 0]
click at [276, 126] on link "Back" at bounding box center [258, 119] width 57 height 31
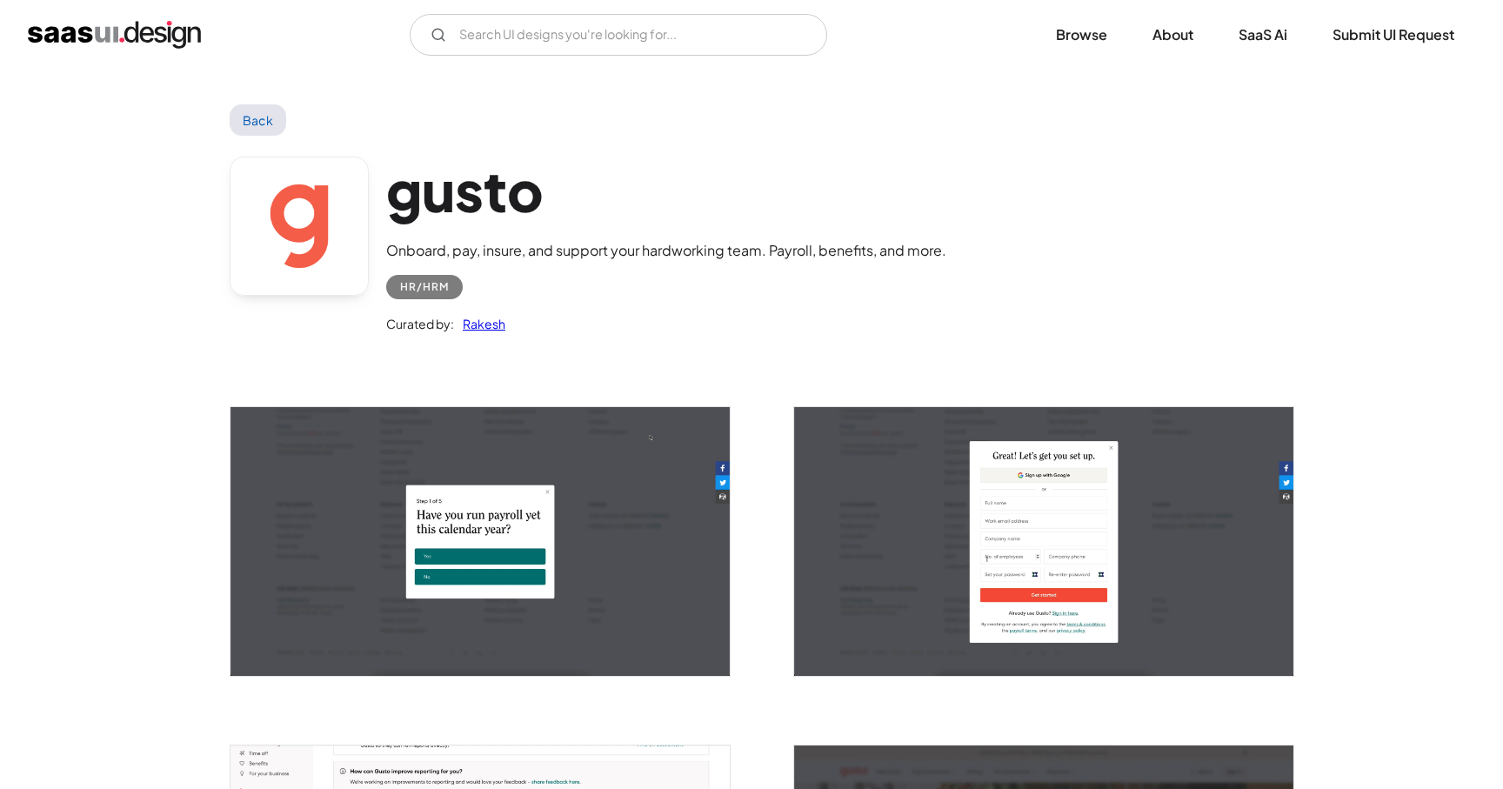
click at [505, 546] on img "open lightbox" at bounding box center [480, 541] width 499 height 269
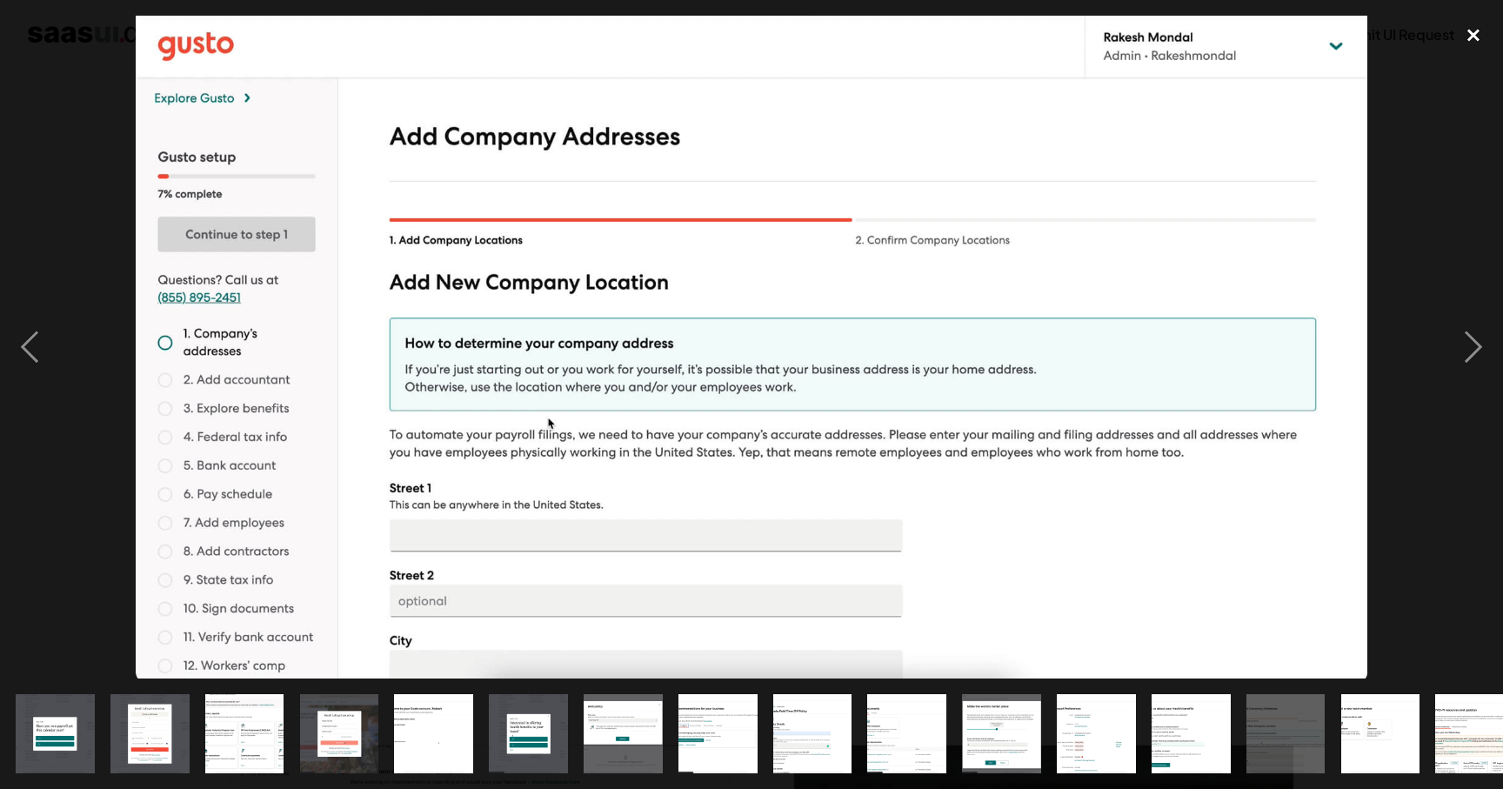
click at [1480, 40] on div "close lightbox" at bounding box center [1473, 35] width 59 height 38
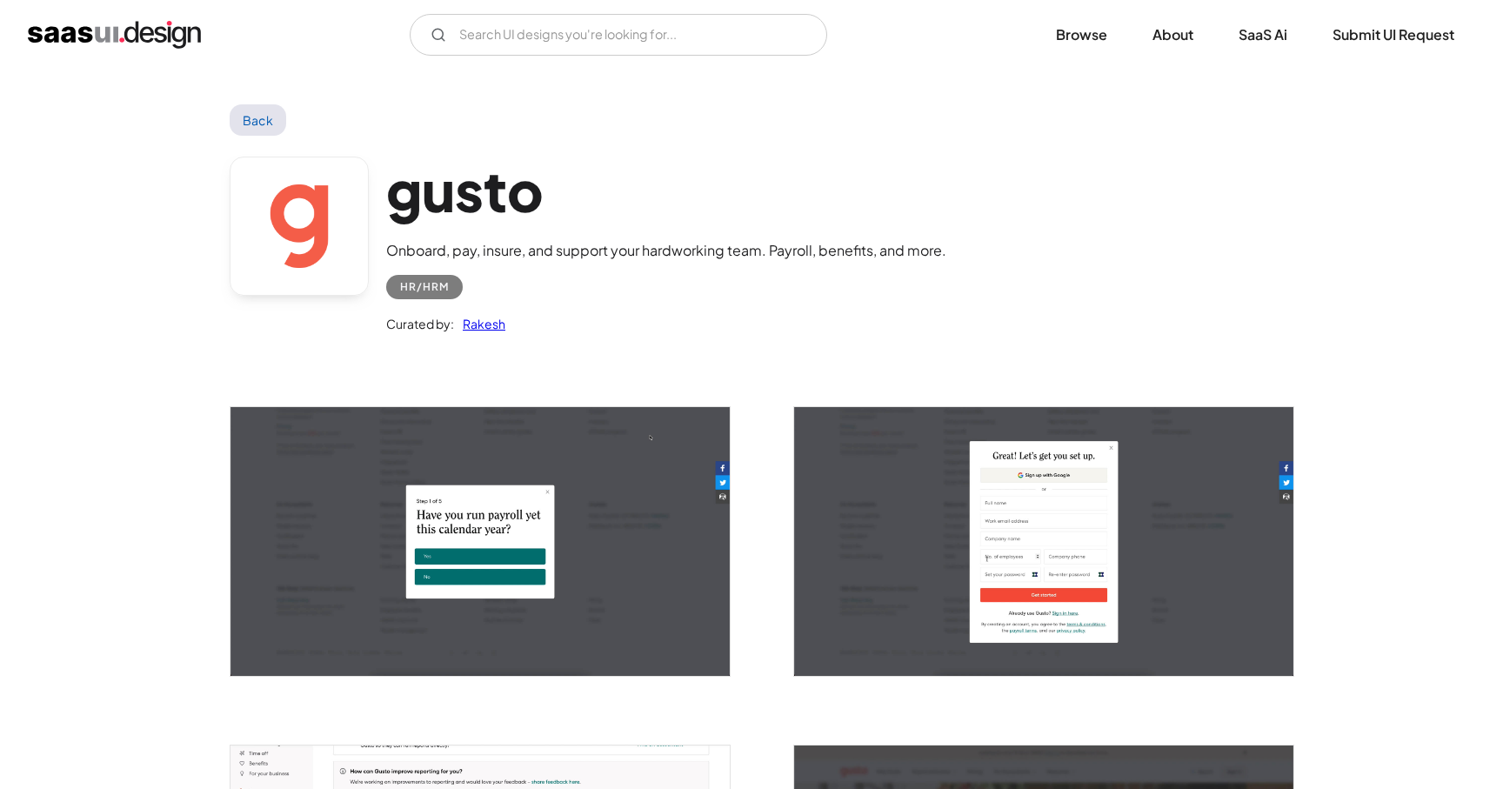
click at [248, 117] on link "Back" at bounding box center [258, 119] width 57 height 31
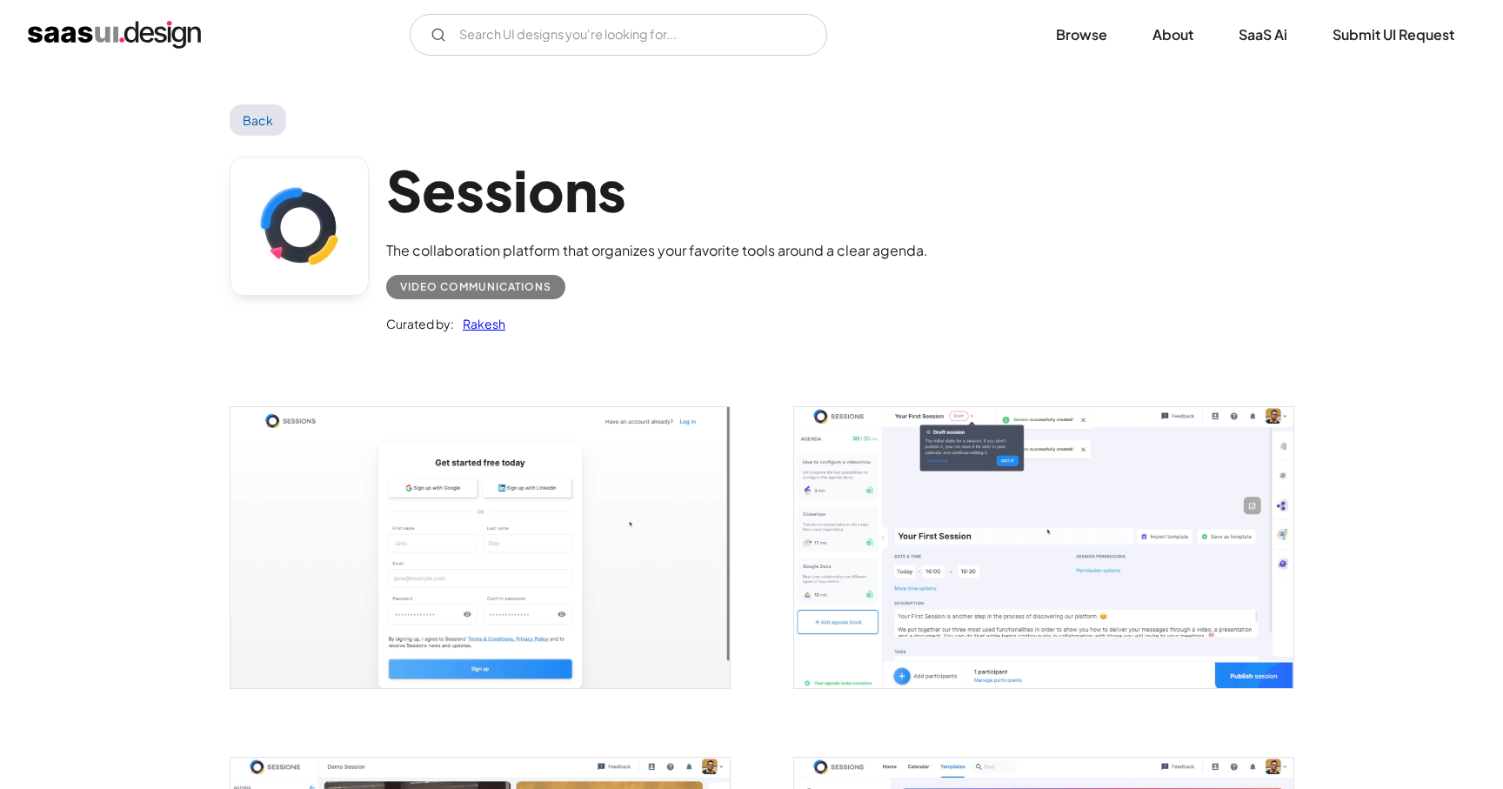
click at [444, 584] on img "open lightbox" at bounding box center [480, 547] width 499 height 281
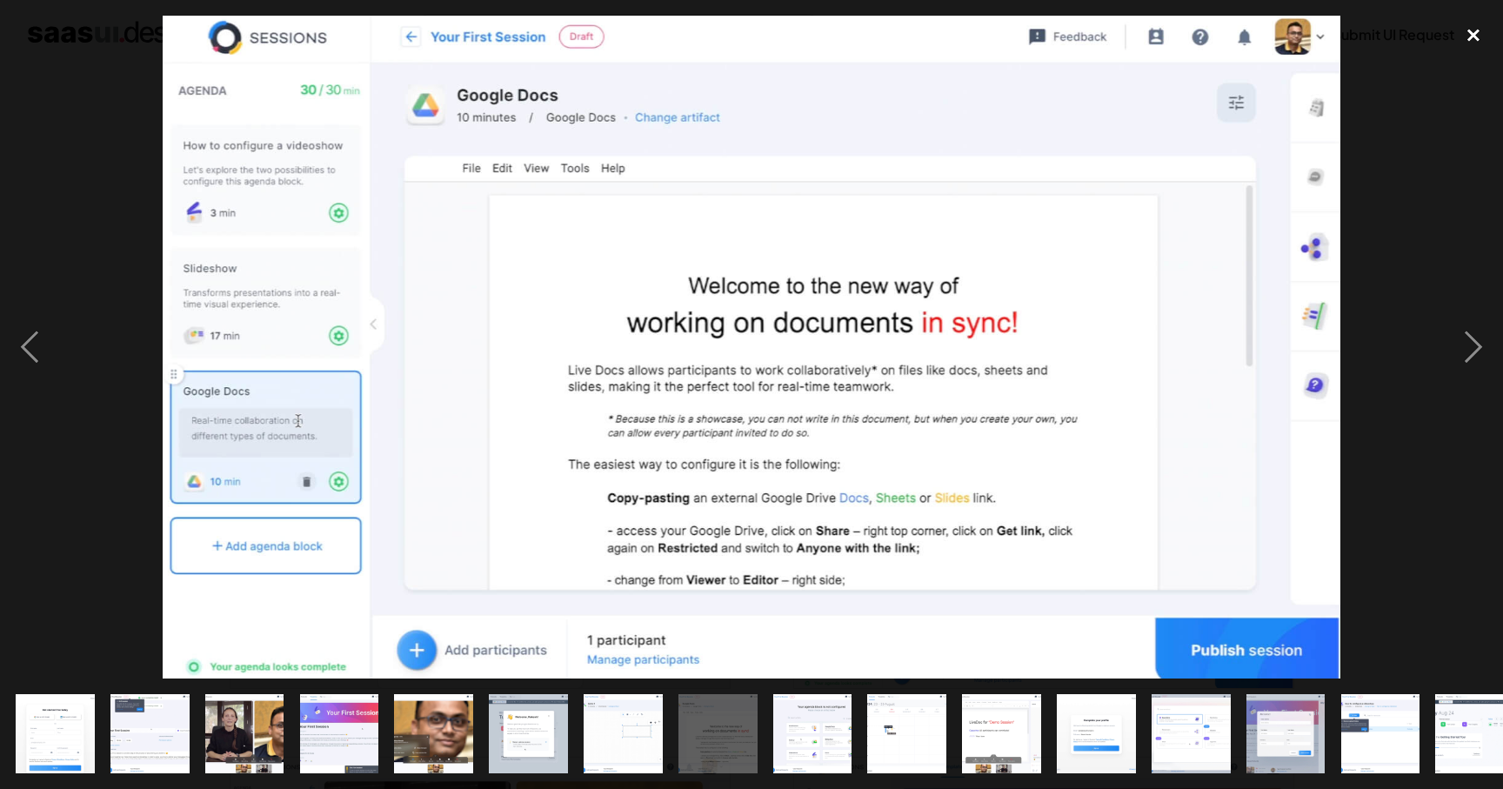
click at [1486, 34] on div "close lightbox" at bounding box center [1473, 35] width 59 height 38
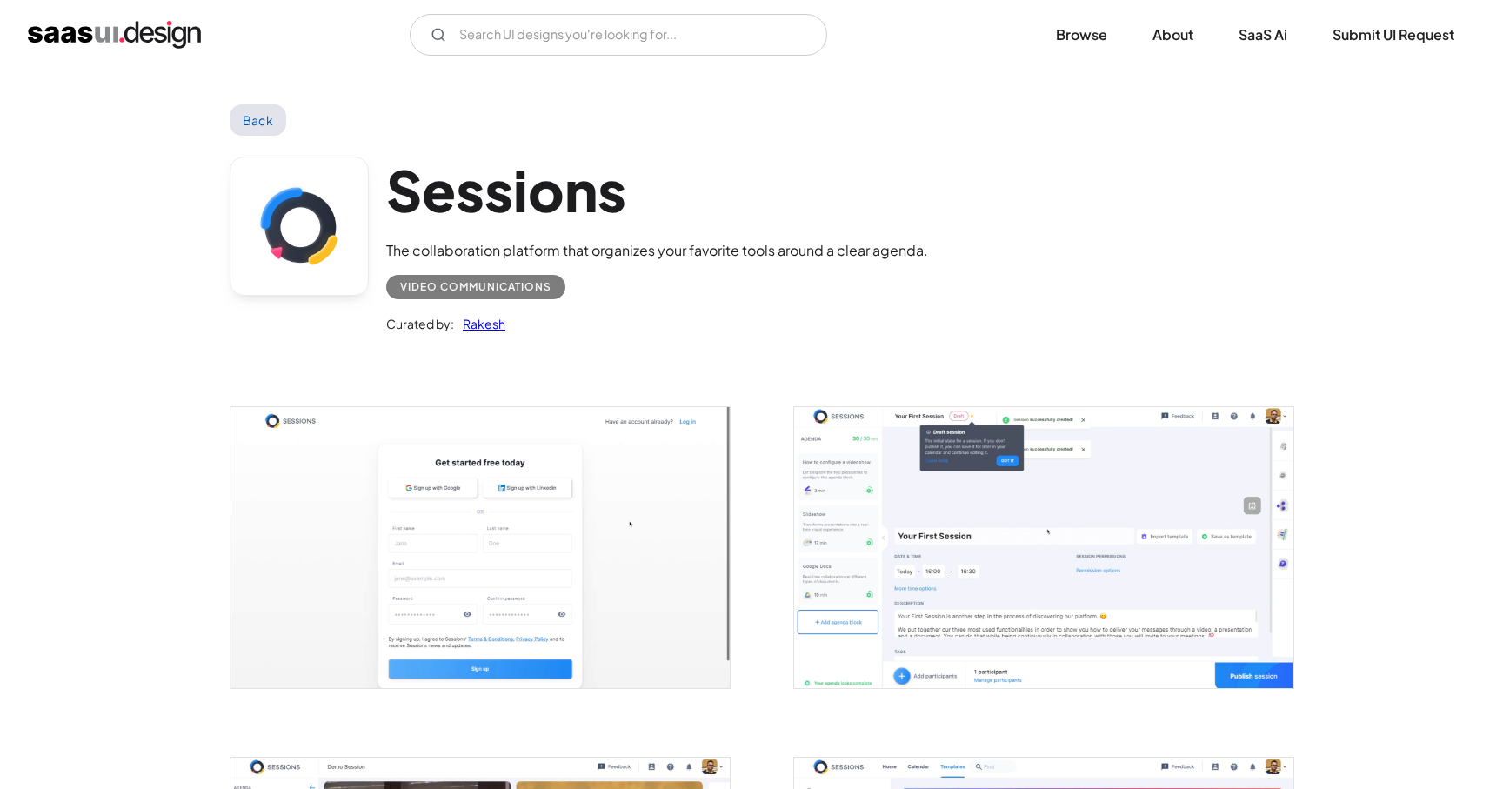
click at [233, 128] on link "Back" at bounding box center [258, 119] width 57 height 31
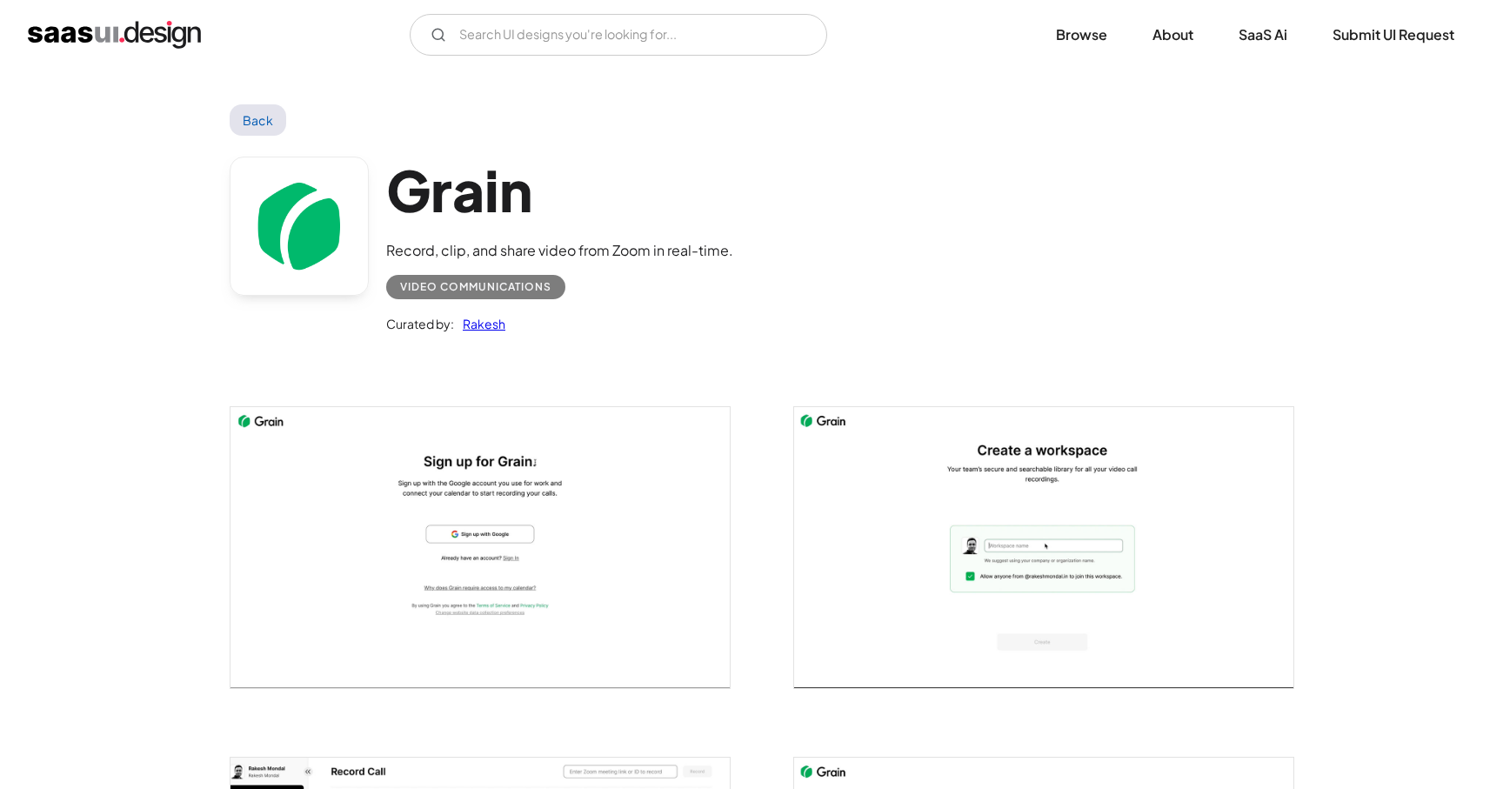
click at [493, 604] on img "open lightbox" at bounding box center [480, 547] width 499 height 281
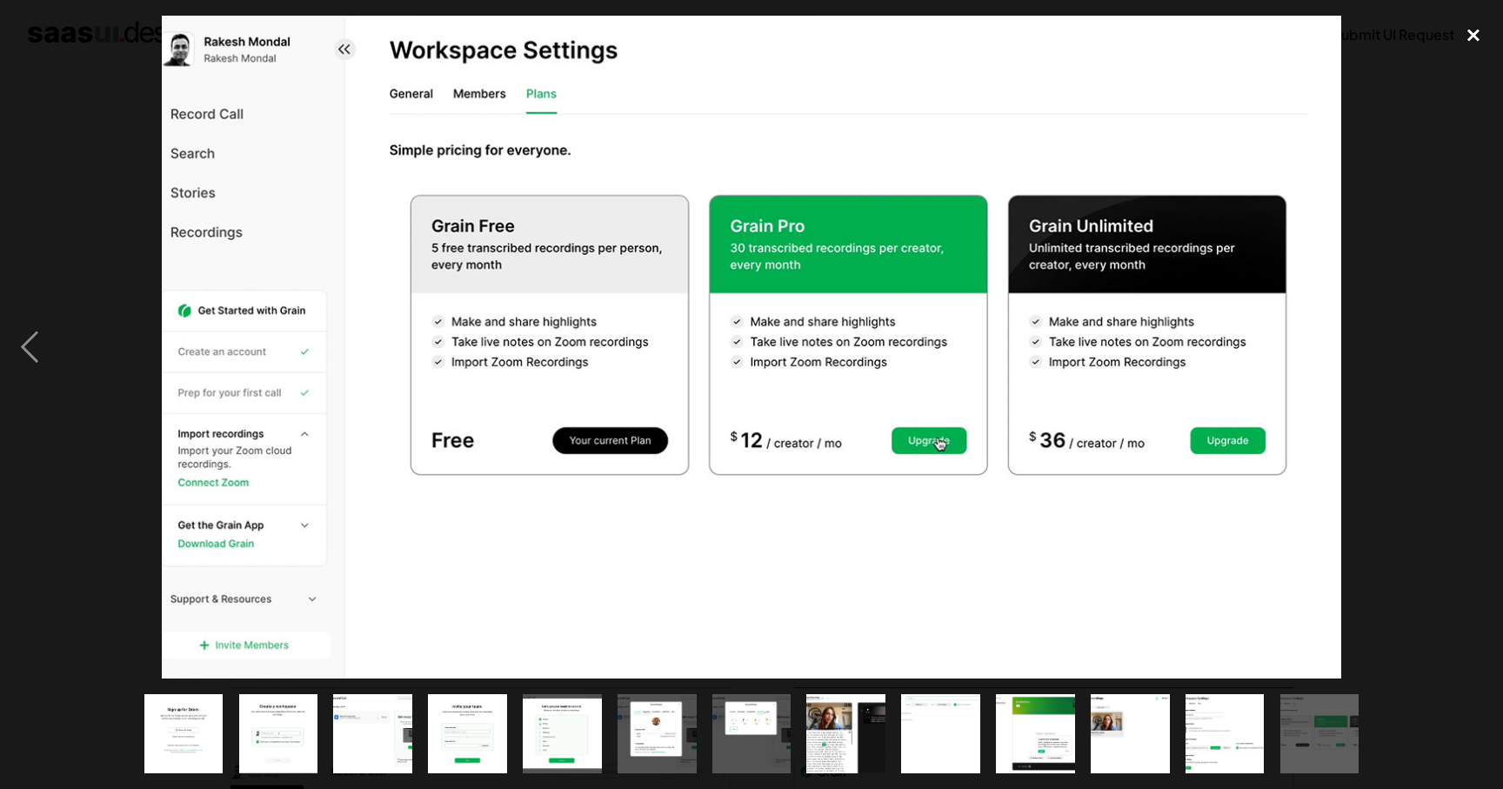
click at [1474, 37] on div "close lightbox" at bounding box center [1473, 35] width 59 height 38
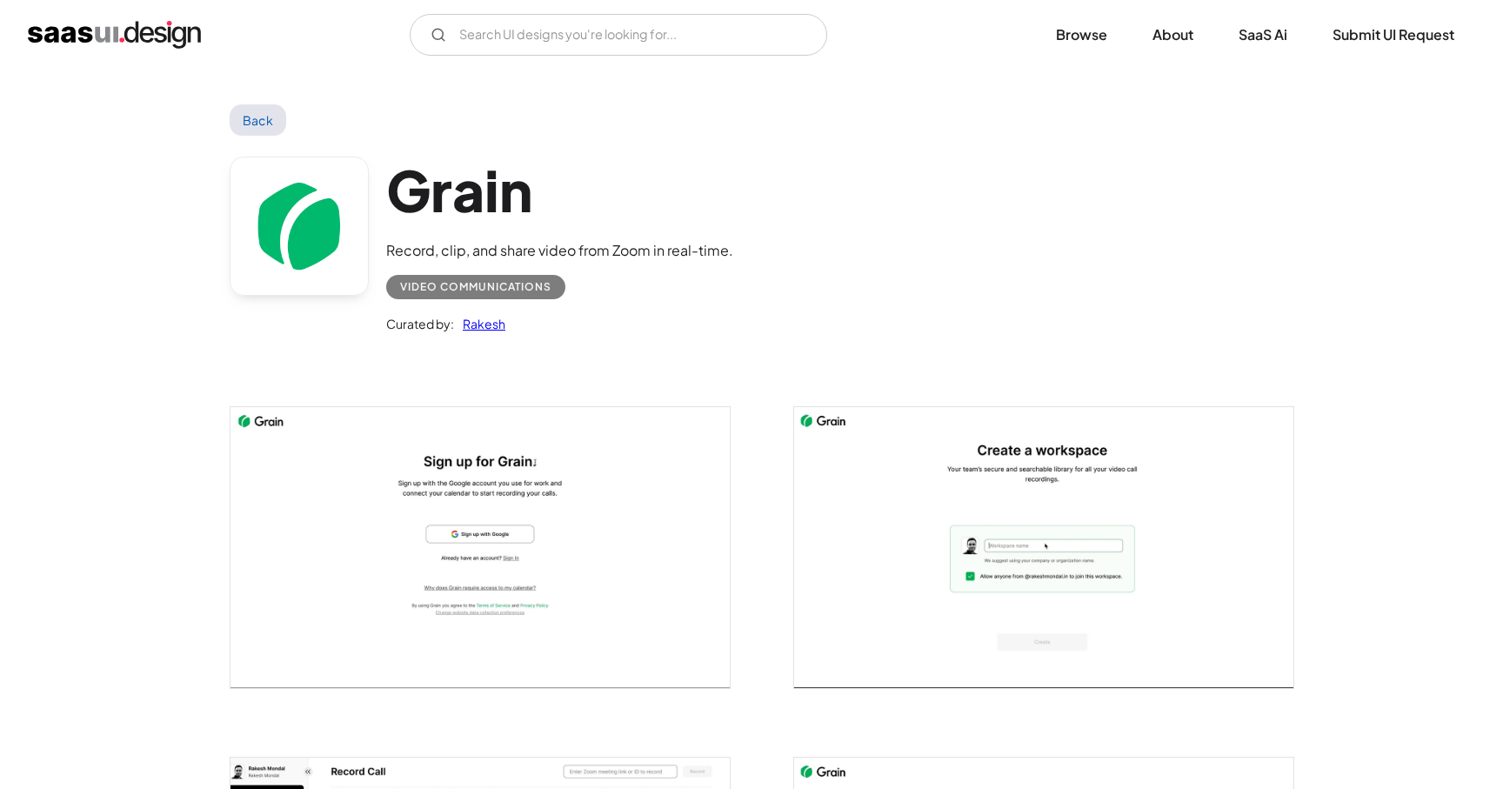
click at [278, 111] on link "Back" at bounding box center [258, 119] width 57 height 31
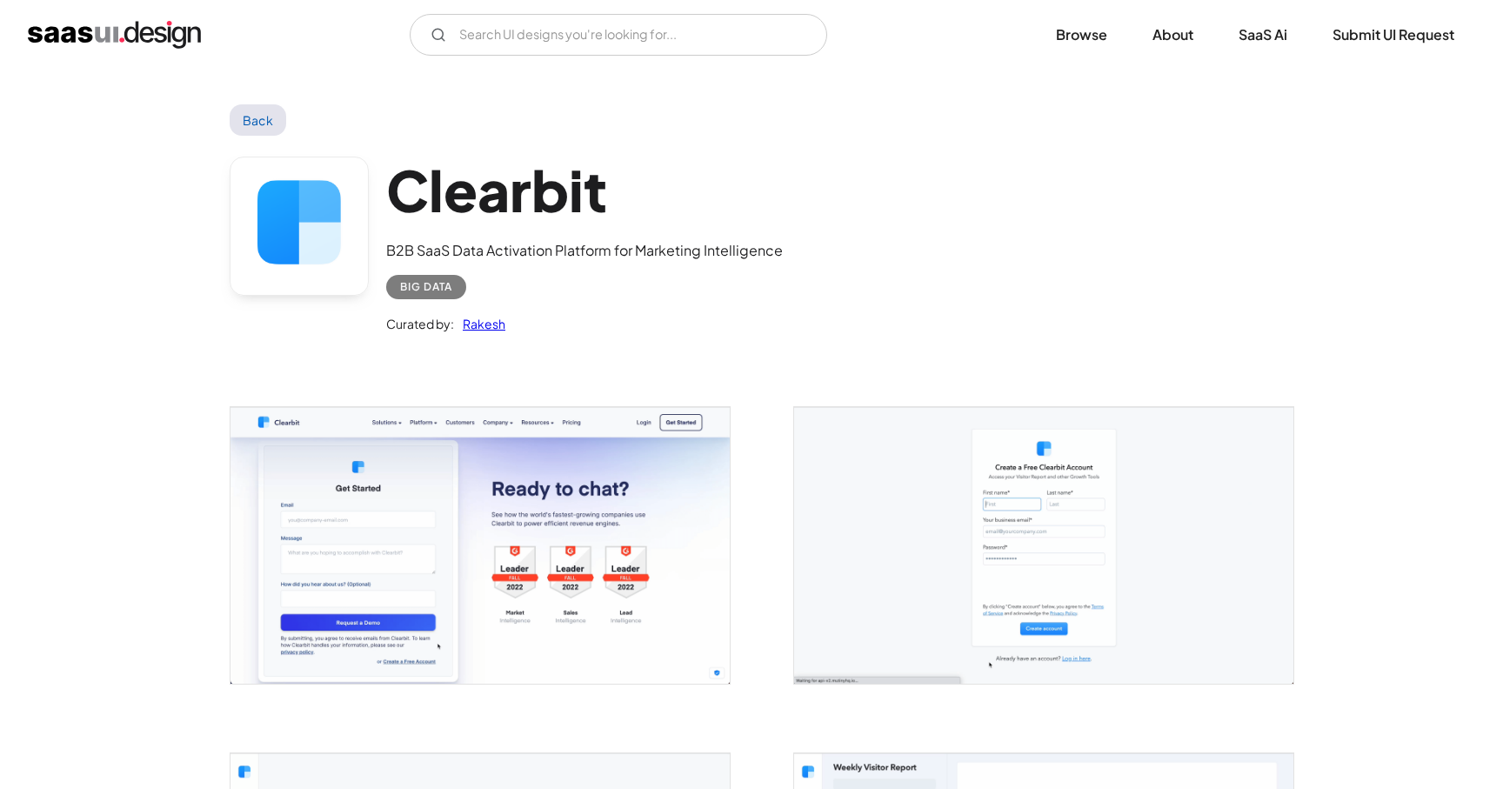
click at [565, 593] on img "open lightbox" at bounding box center [480, 545] width 499 height 276
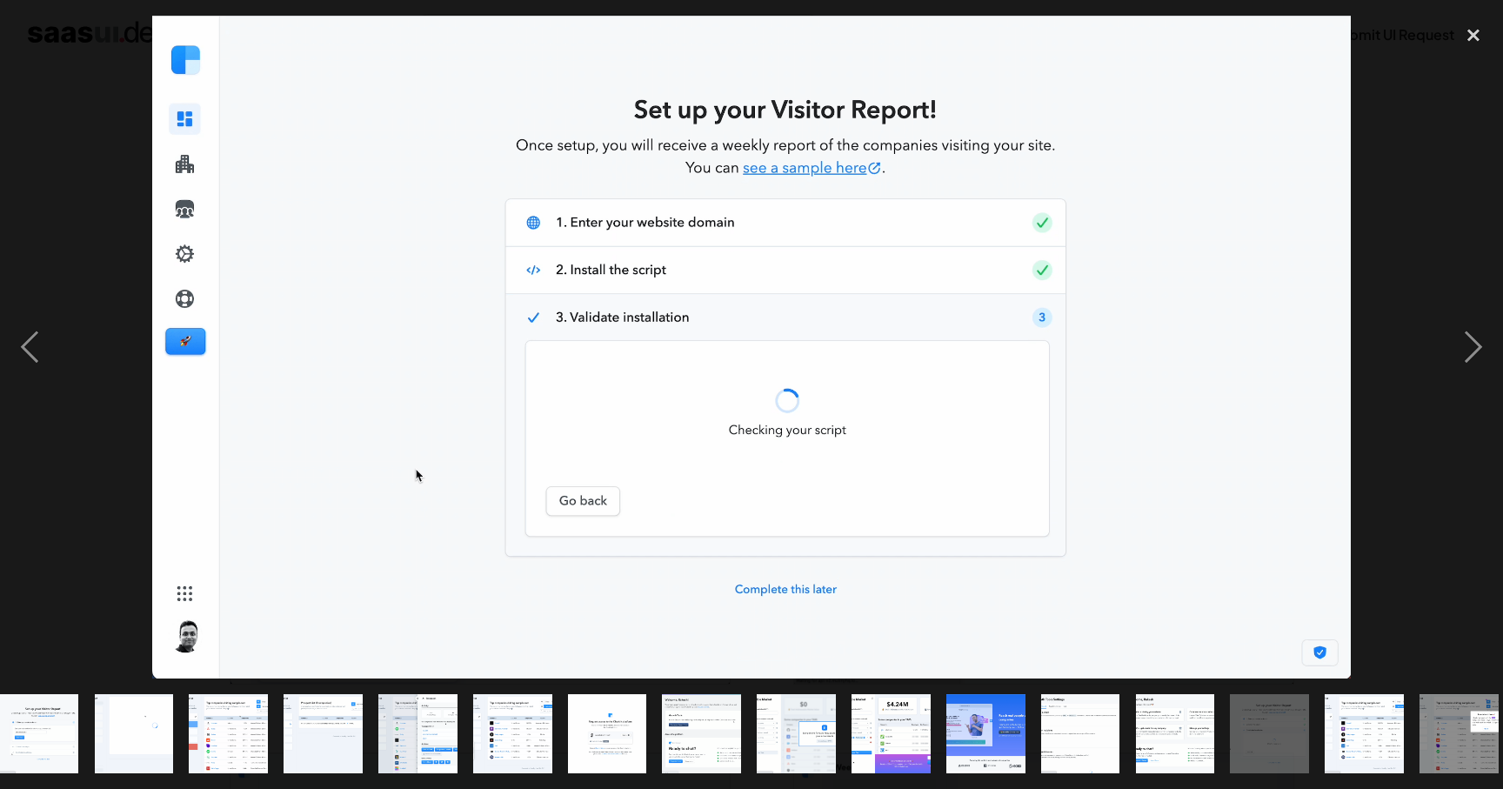
scroll to position [0, 217]
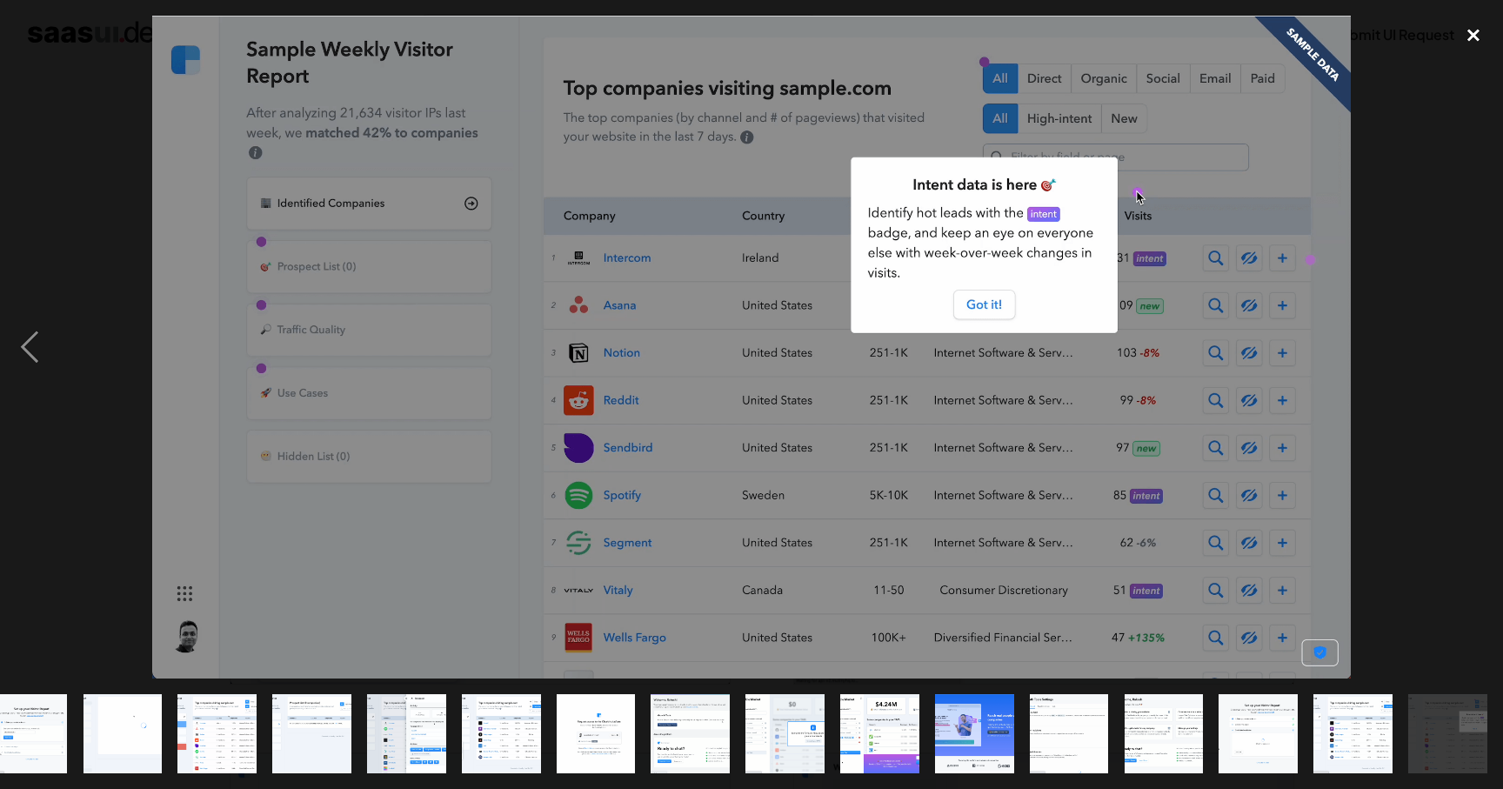
click at [1474, 47] on div "close lightbox" at bounding box center [1473, 35] width 59 height 38
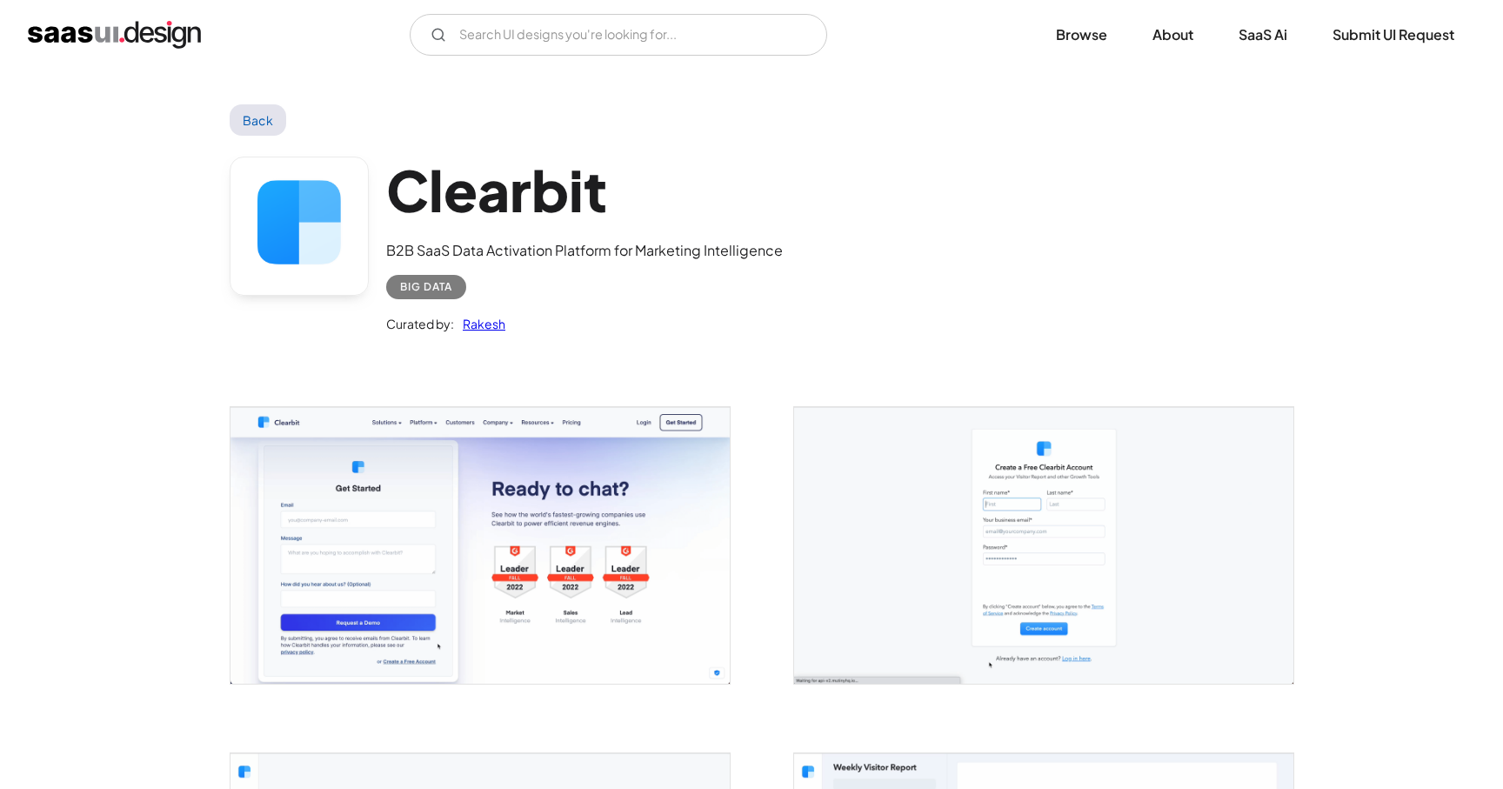
scroll to position [0, 0]
click at [266, 127] on link "Back" at bounding box center [258, 119] width 57 height 31
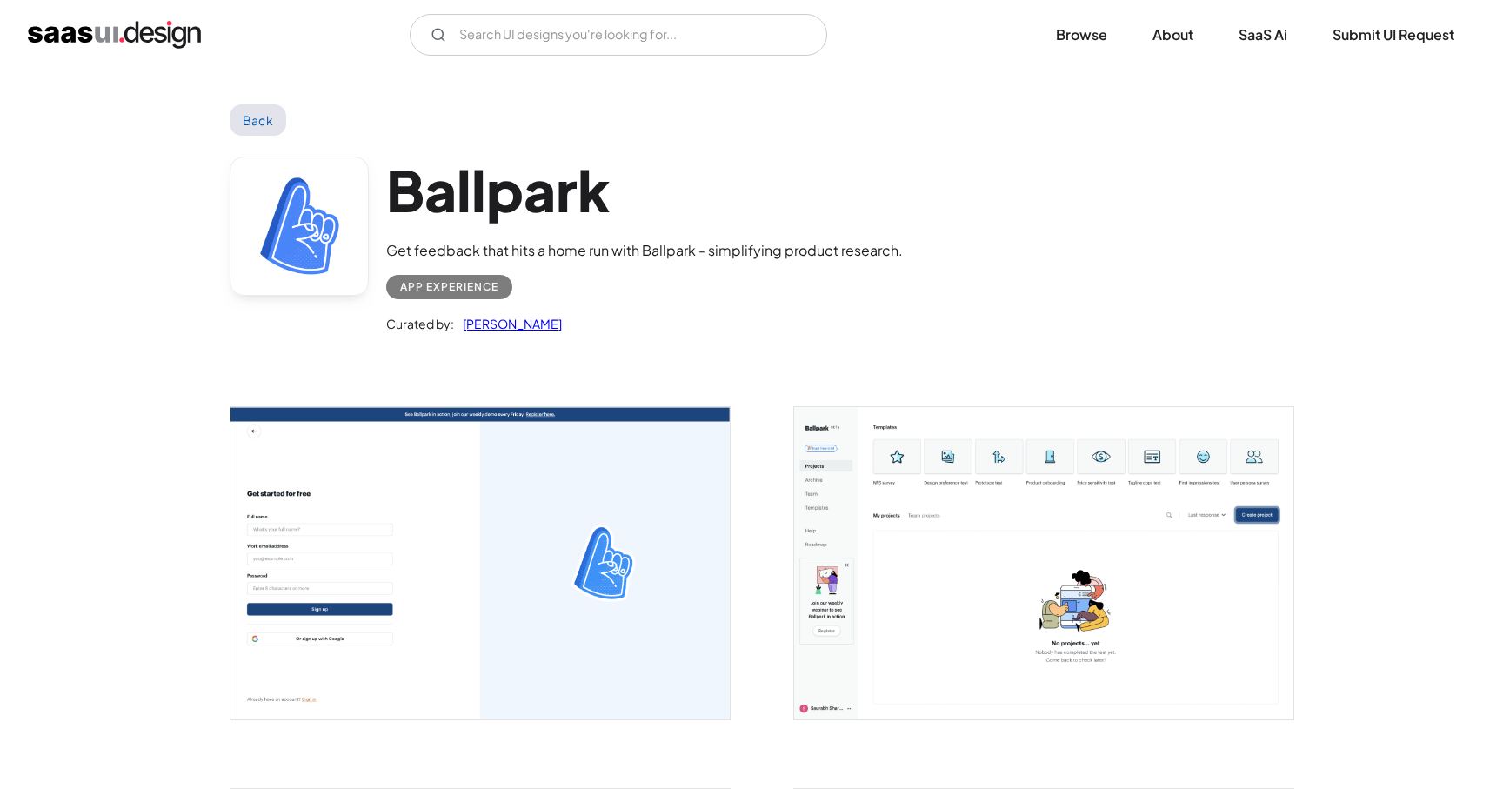
click at [509, 589] on img "open lightbox" at bounding box center [480, 563] width 499 height 312
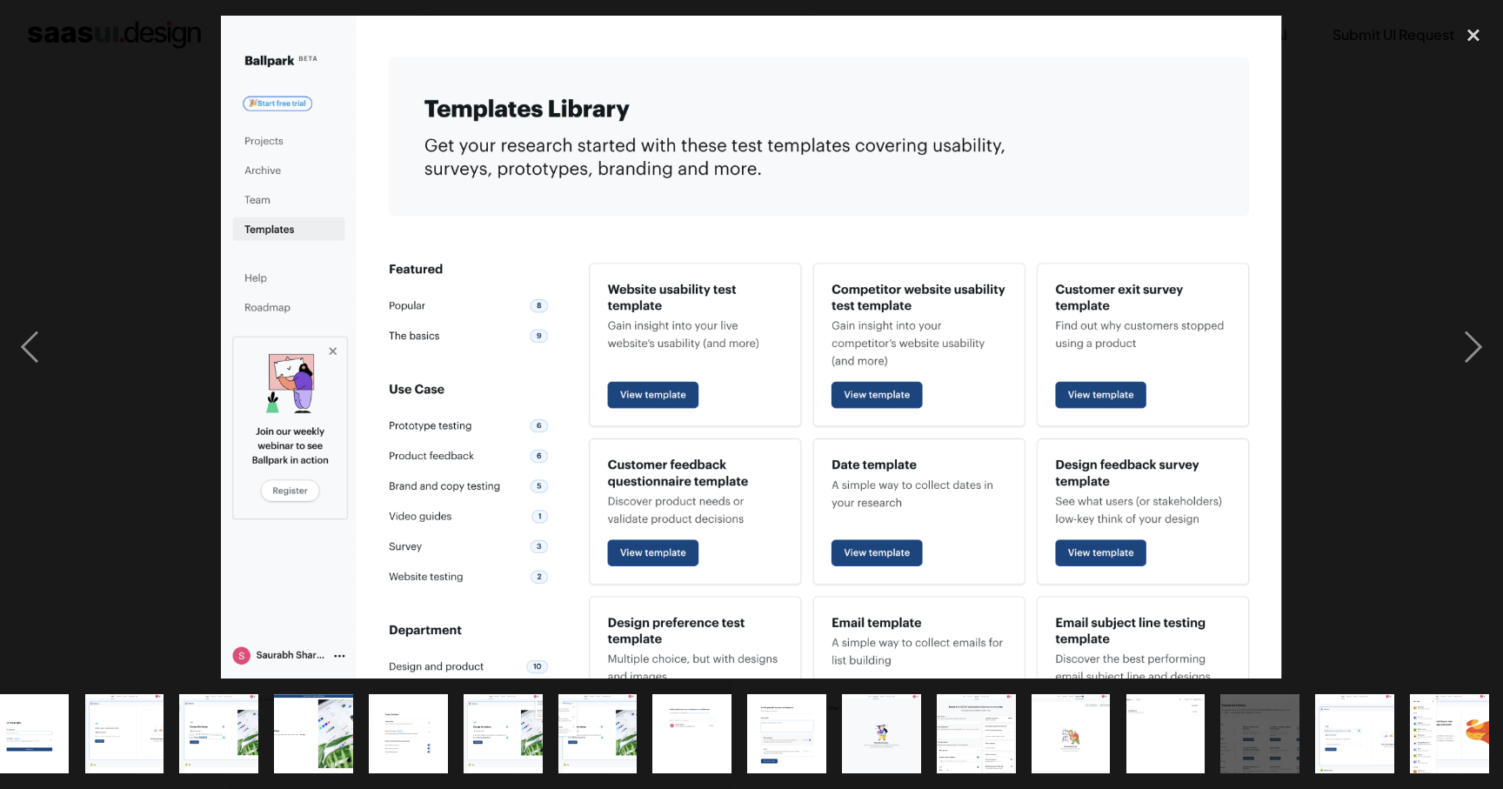
scroll to position [0, 217]
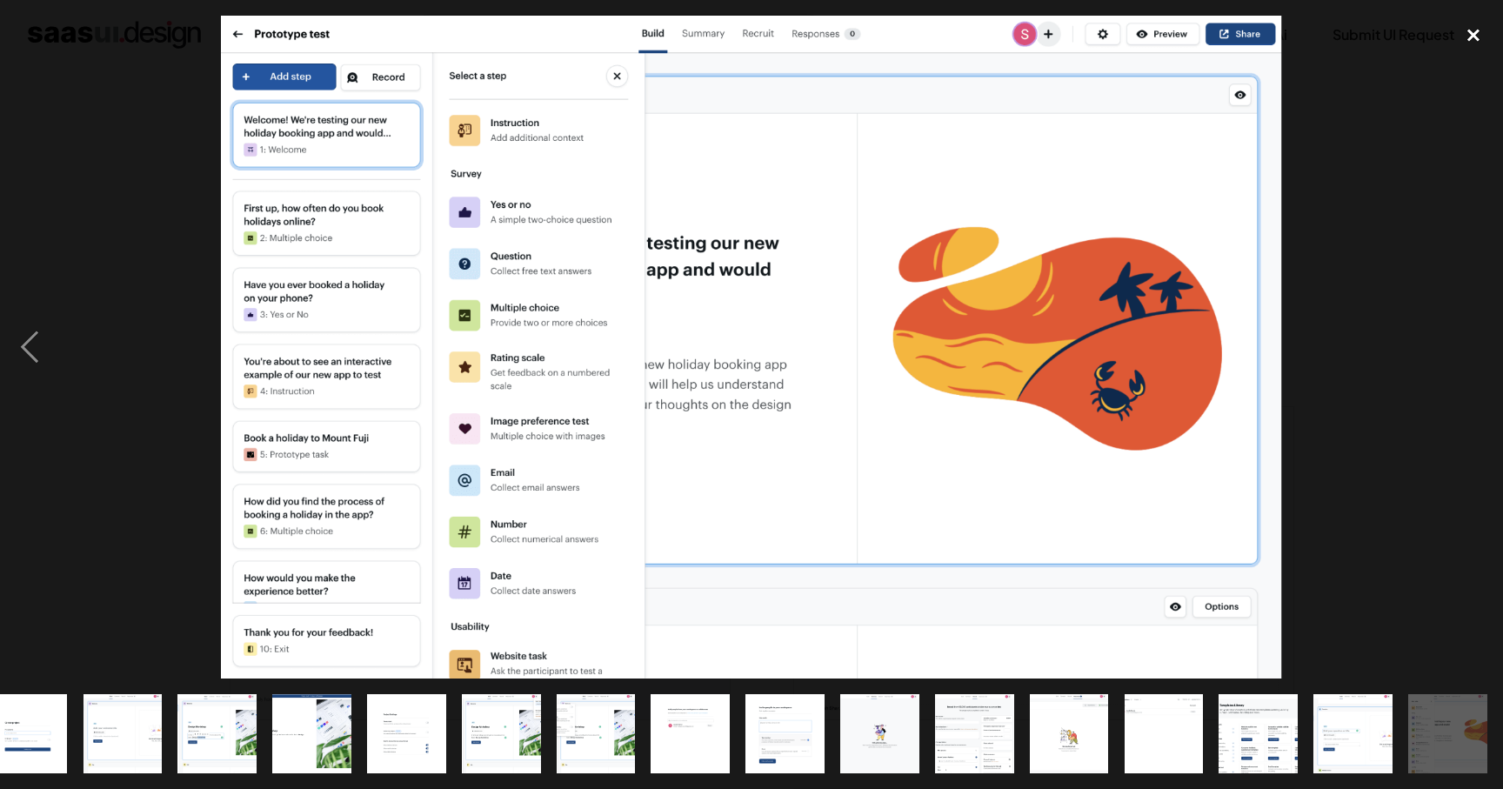
click at [1467, 41] on div "close lightbox" at bounding box center [1473, 35] width 59 height 38
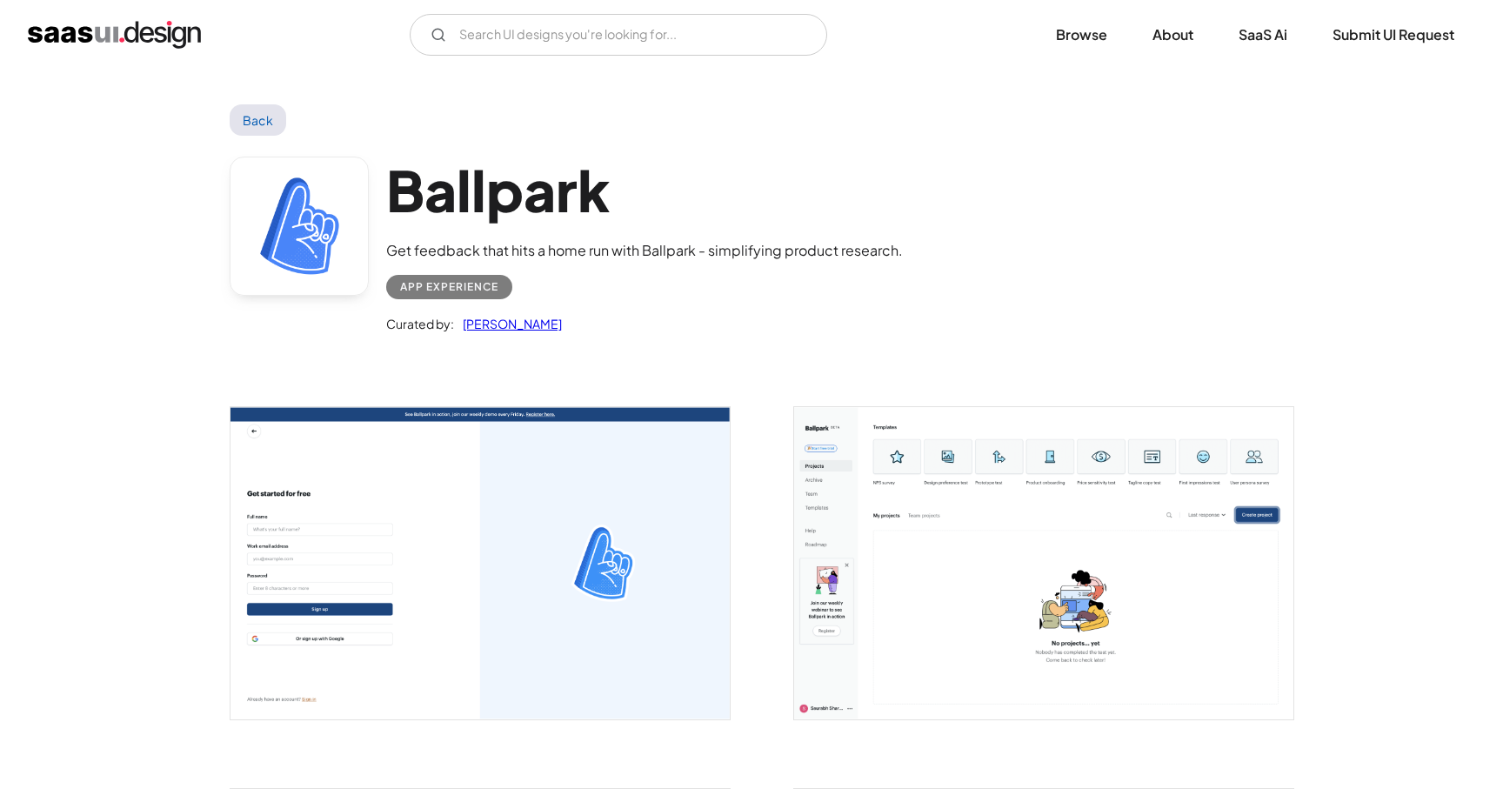
scroll to position [0, 0]
click at [248, 124] on link "Back" at bounding box center [258, 119] width 57 height 31
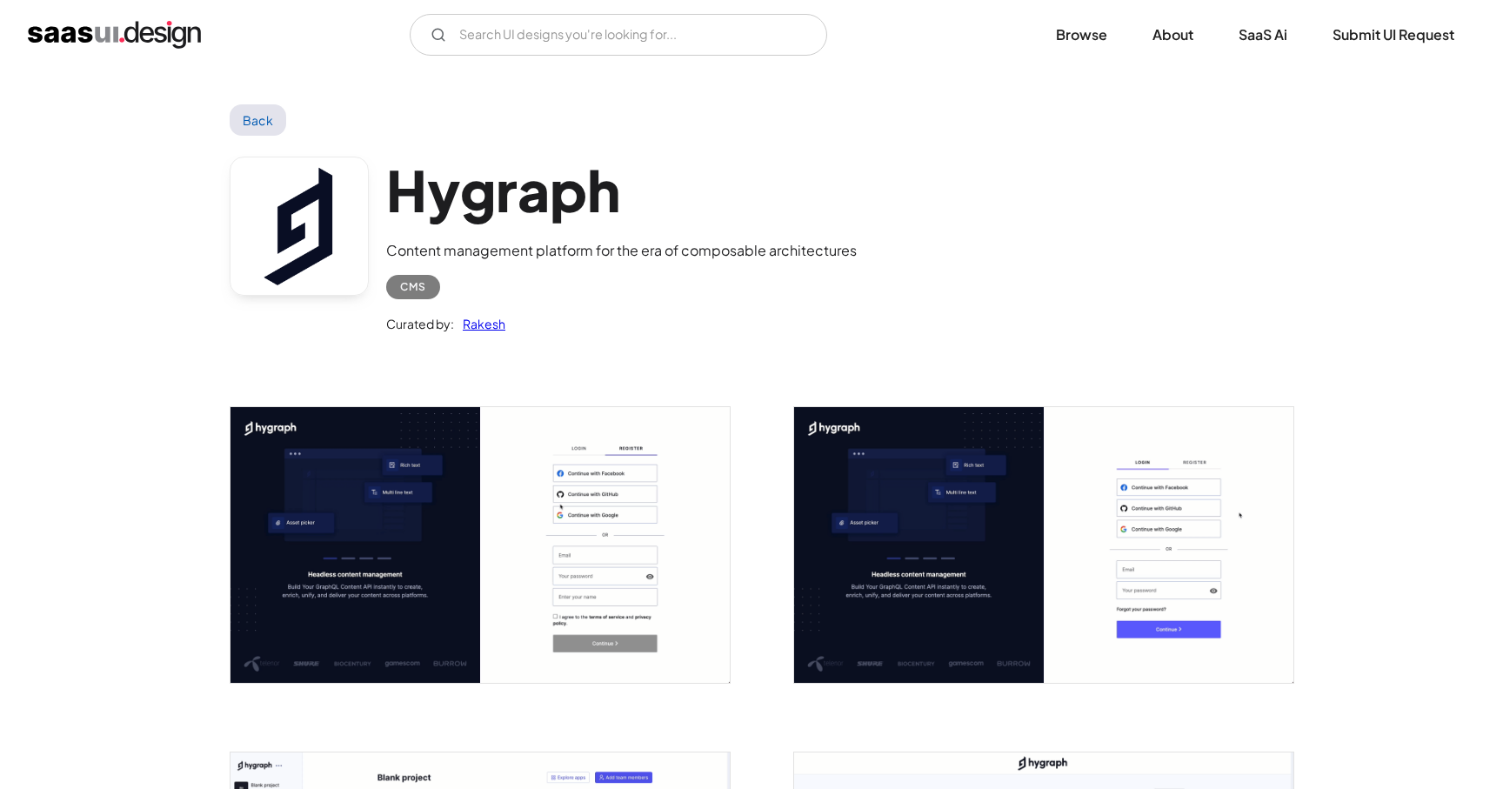
click at [416, 529] on img "open lightbox" at bounding box center [480, 545] width 499 height 276
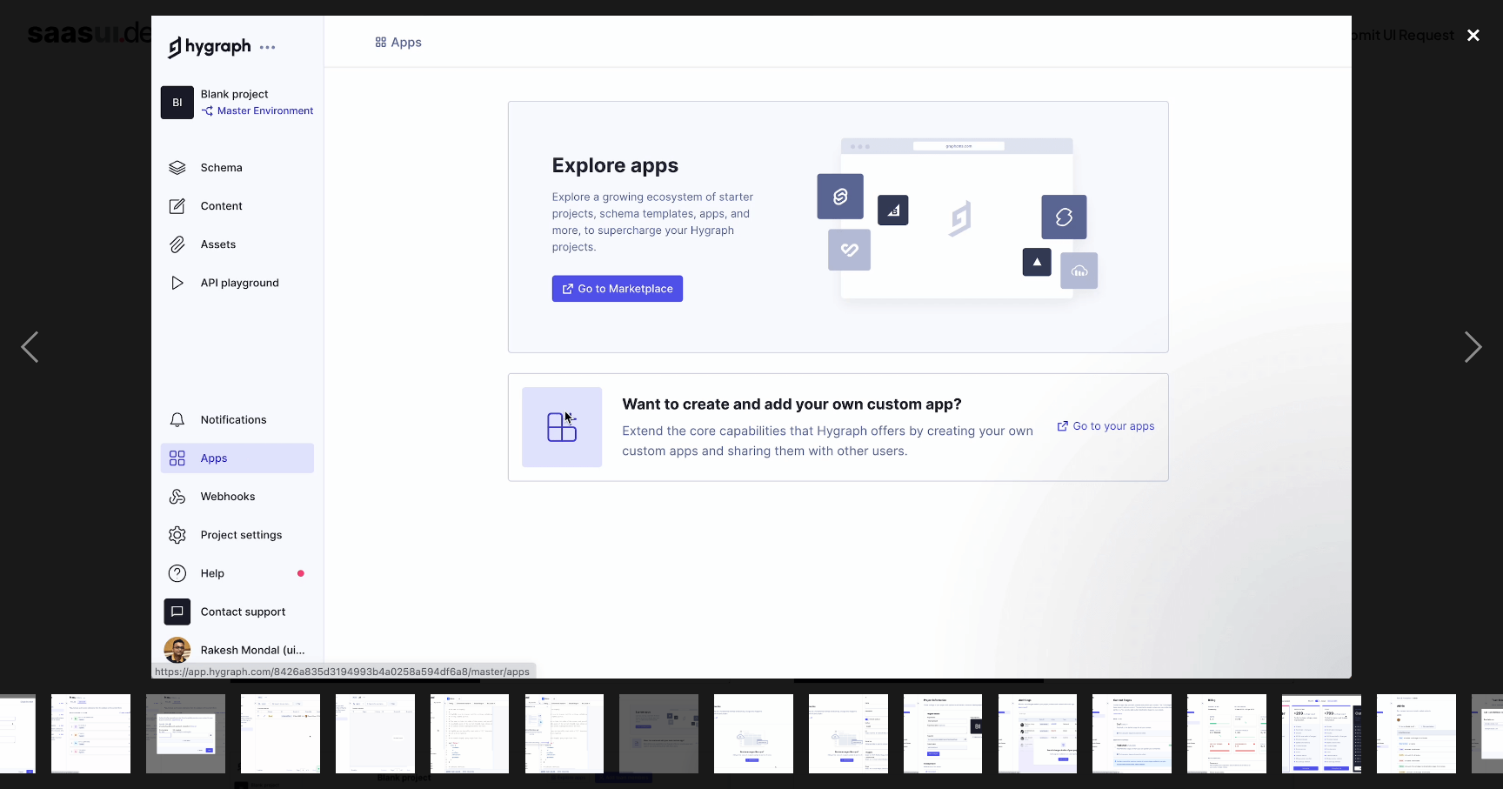
scroll to position [0, 879]
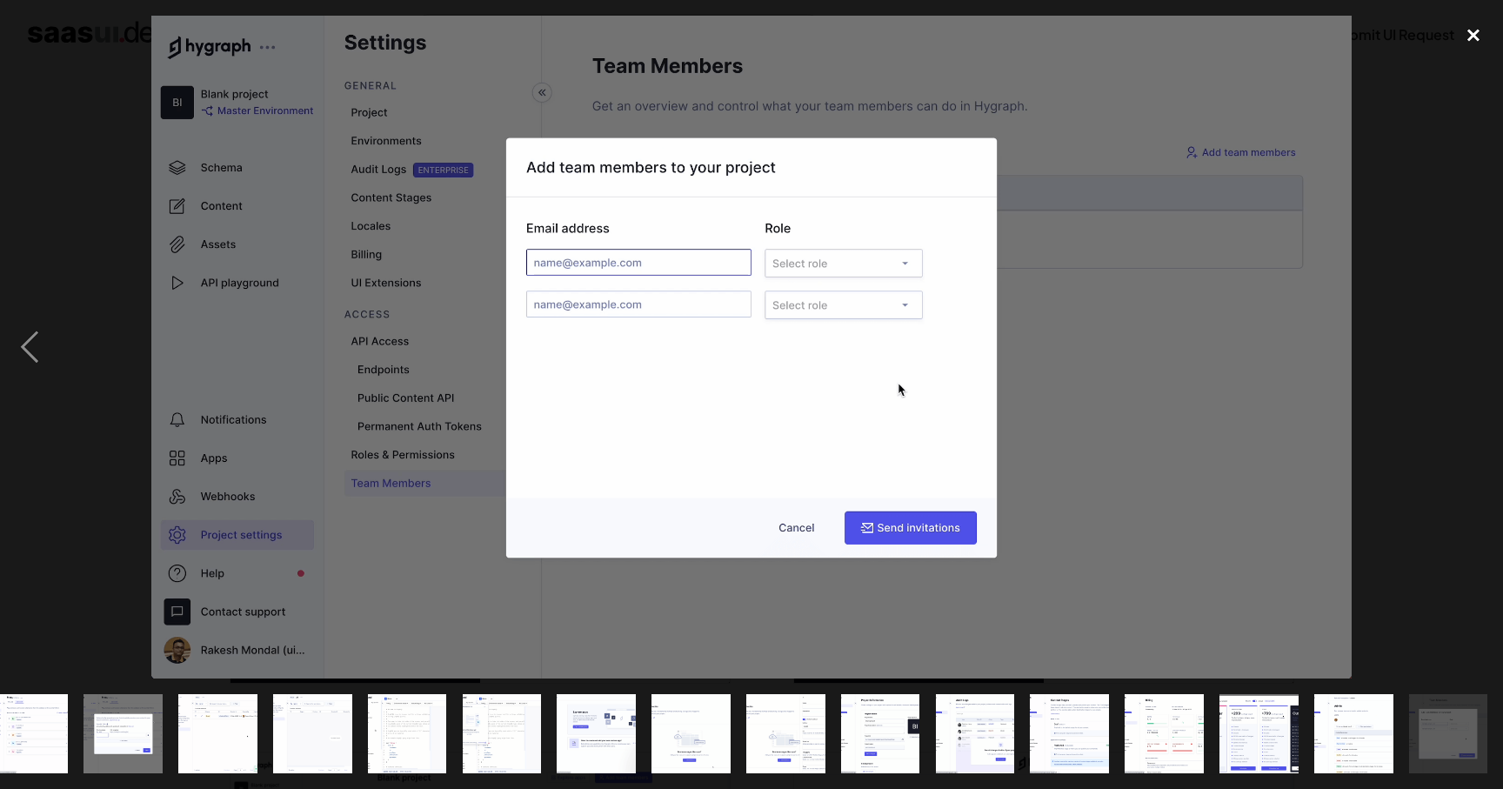
click at [1480, 30] on div "close lightbox" at bounding box center [1473, 35] width 59 height 38
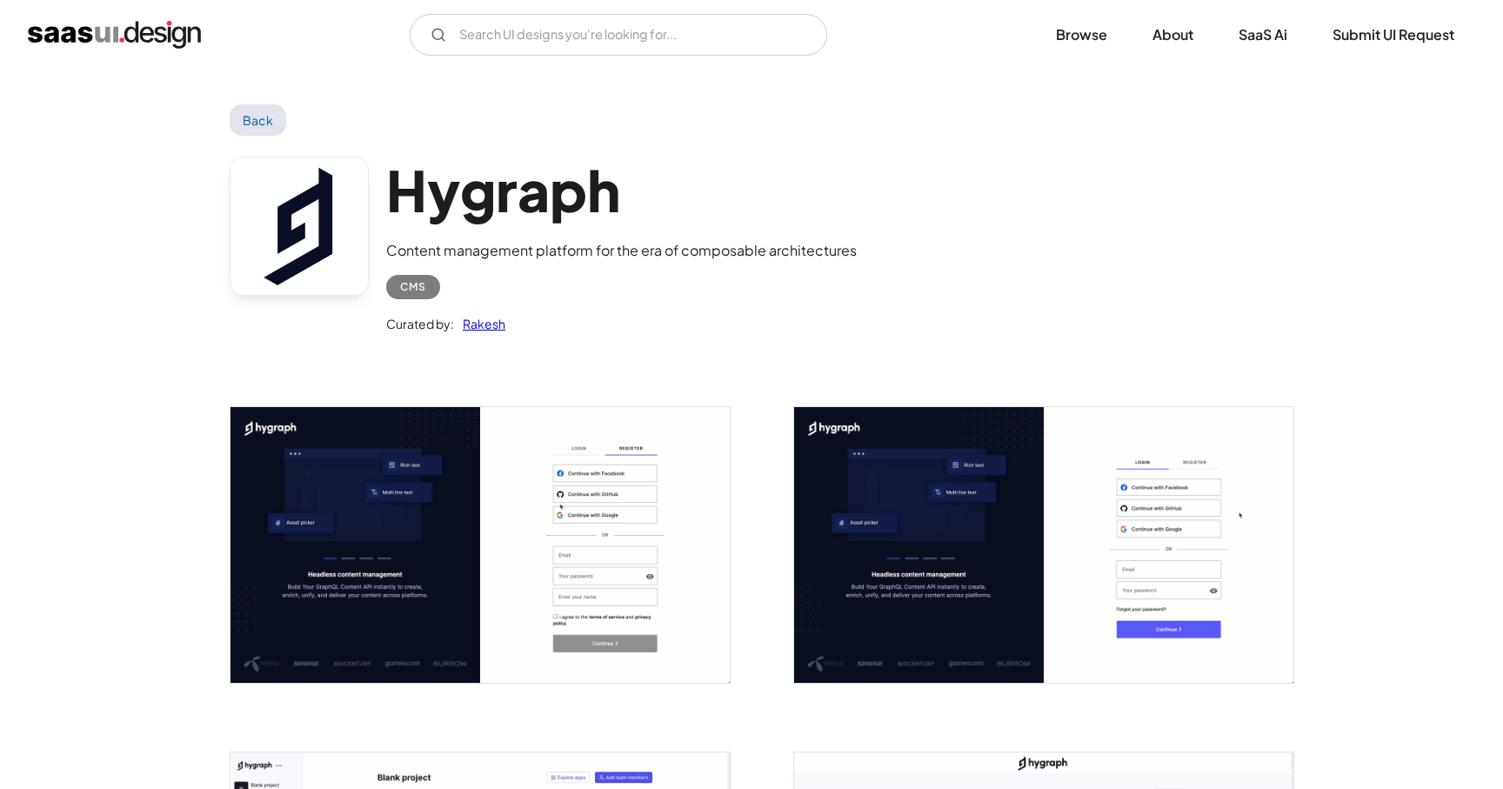
scroll to position [0, 0]
click at [251, 119] on link "Back" at bounding box center [258, 119] width 57 height 31
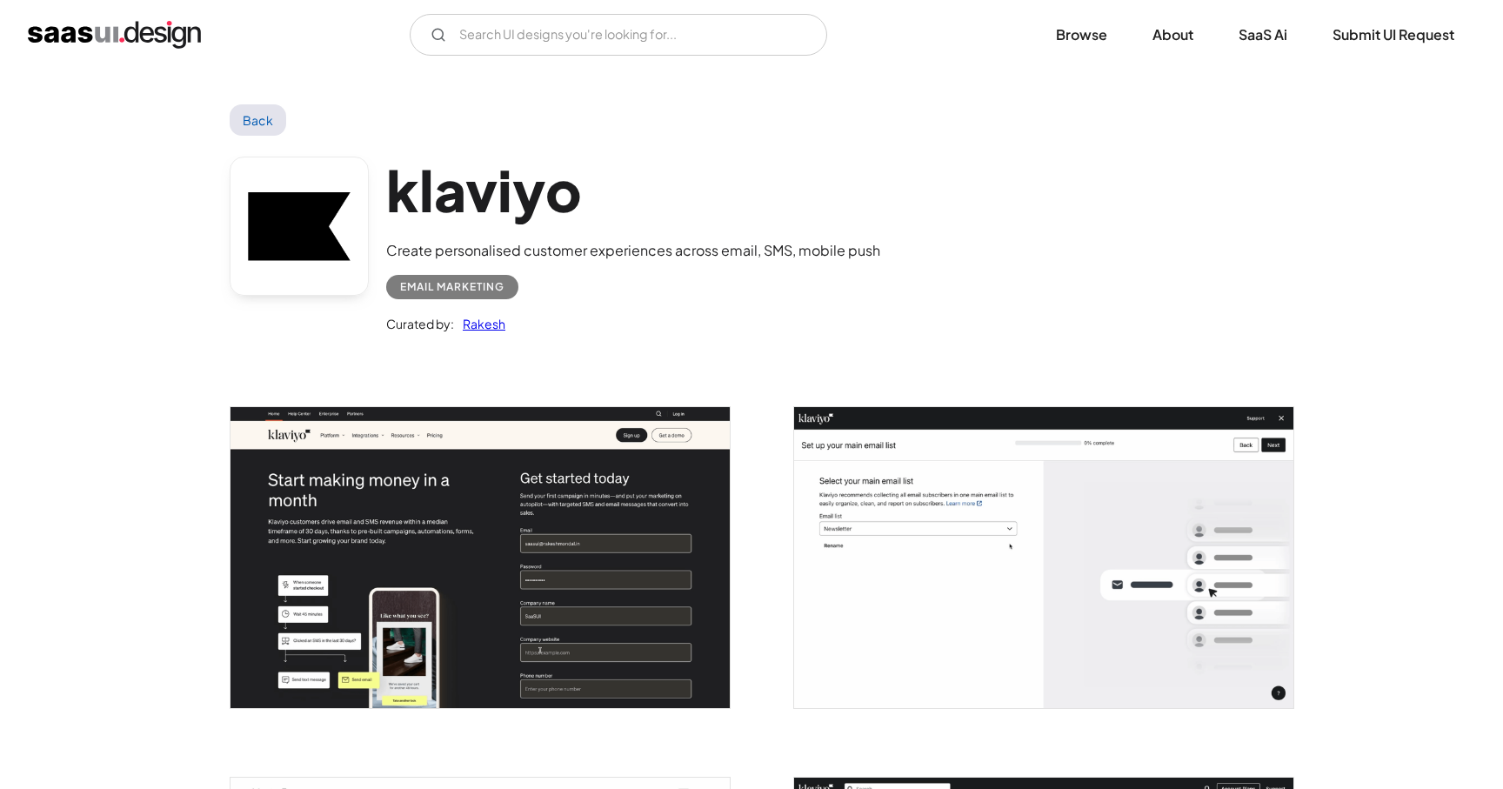
click at [445, 560] on img "open lightbox" at bounding box center [480, 557] width 499 height 300
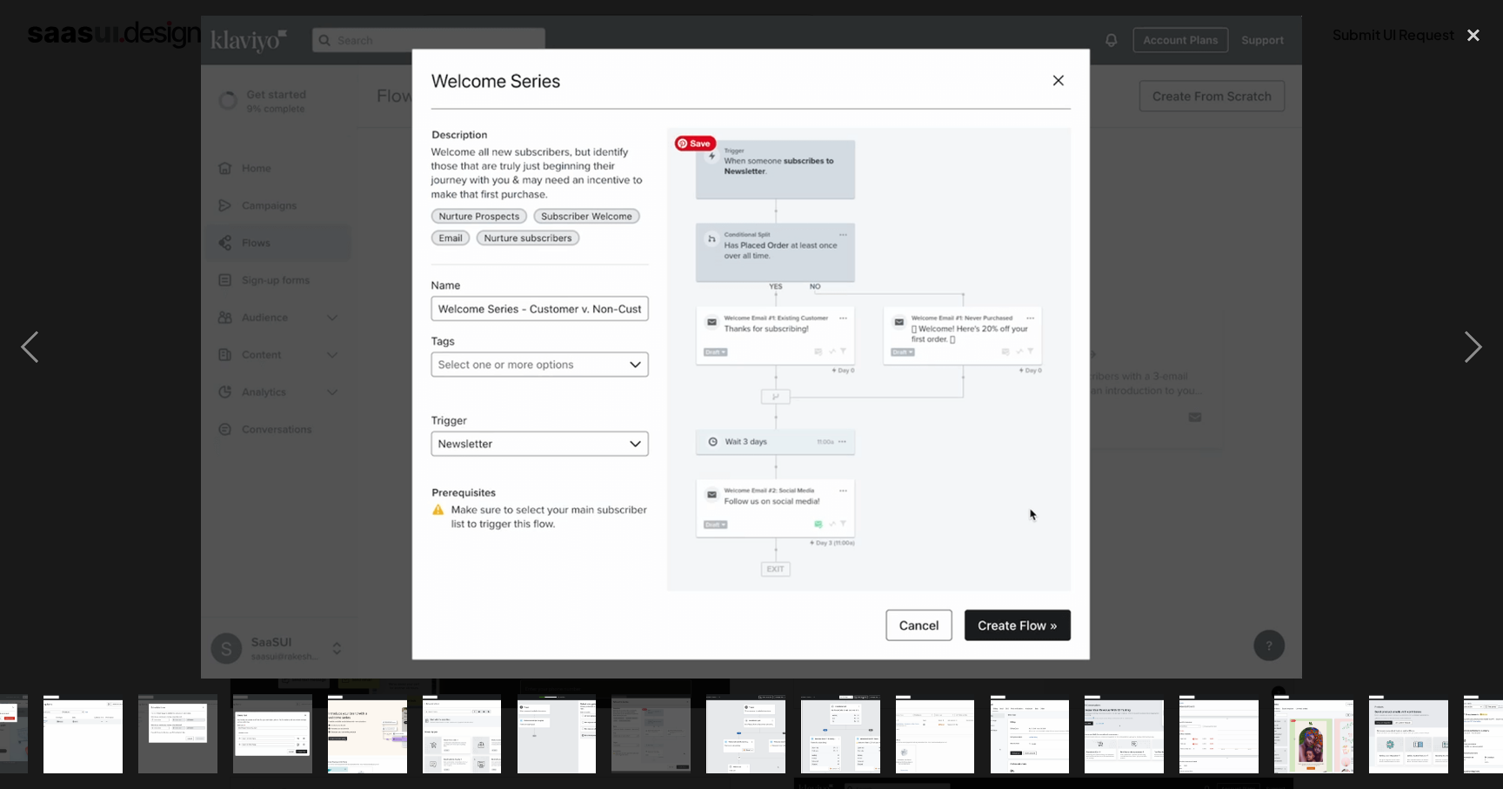
scroll to position [0, 879]
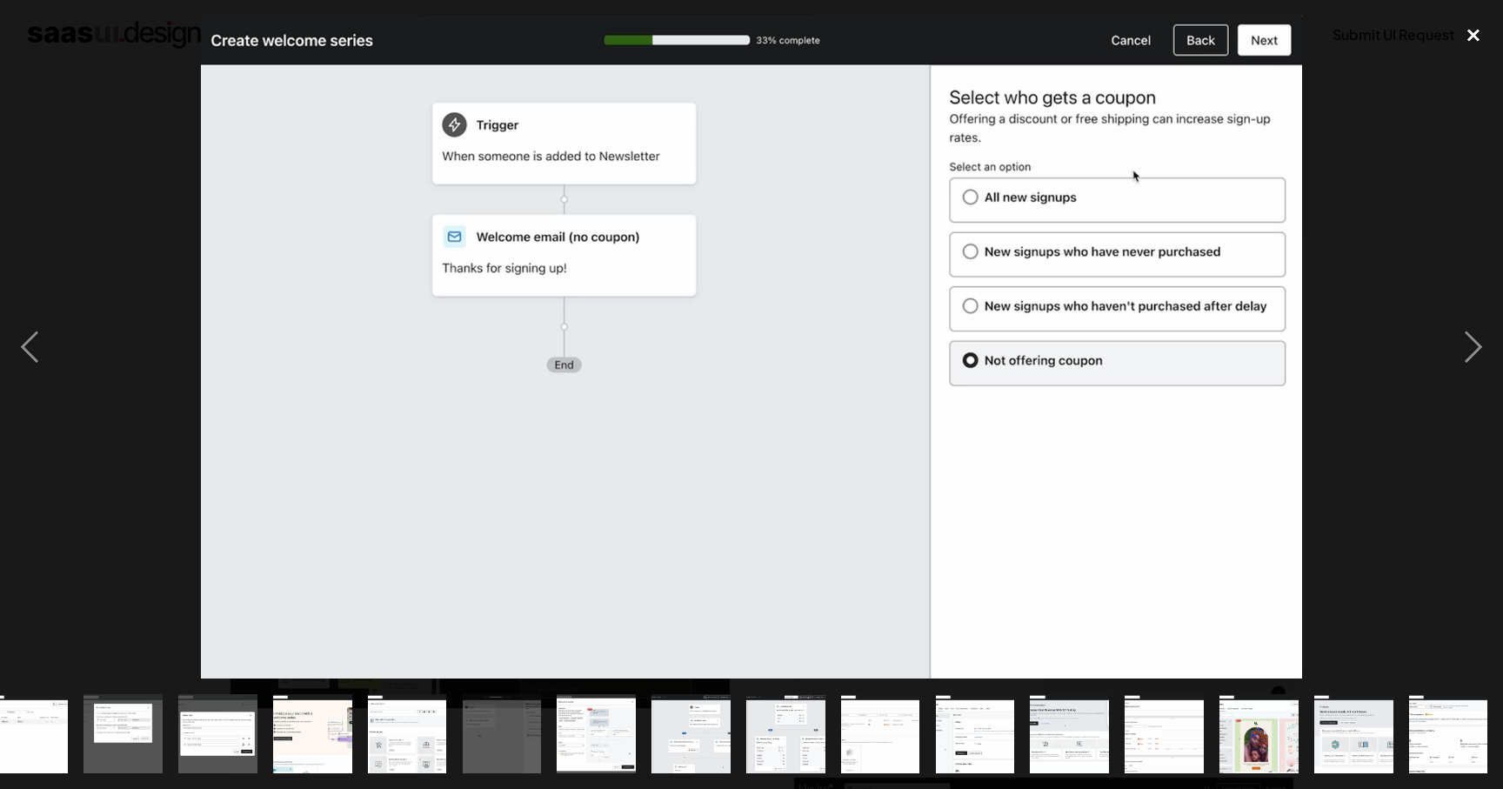
click at [1475, 30] on div "close lightbox" at bounding box center [1473, 35] width 59 height 38
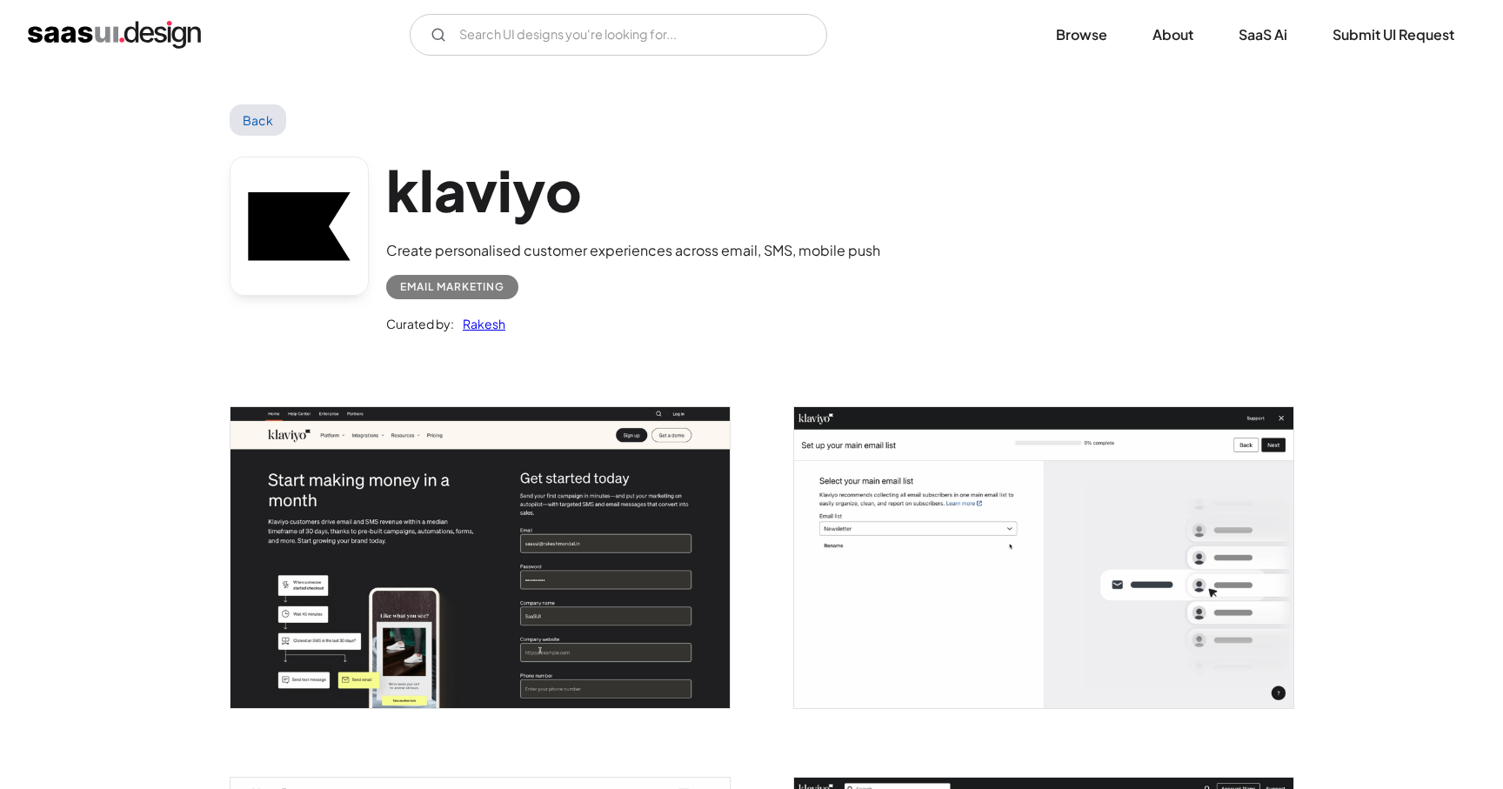
scroll to position [0, 0]
click at [247, 114] on link "Back" at bounding box center [258, 119] width 57 height 31
